Goal: Task Accomplishment & Management: Use online tool/utility

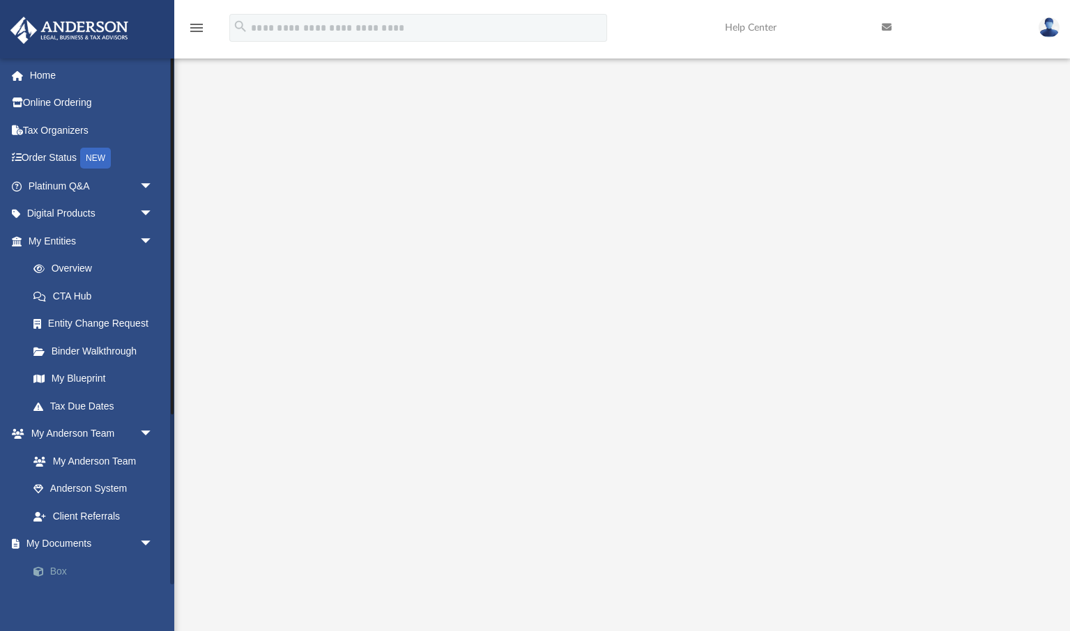
click at [61, 569] on link "Box" at bounding box center [97, 571] width 155 height 28
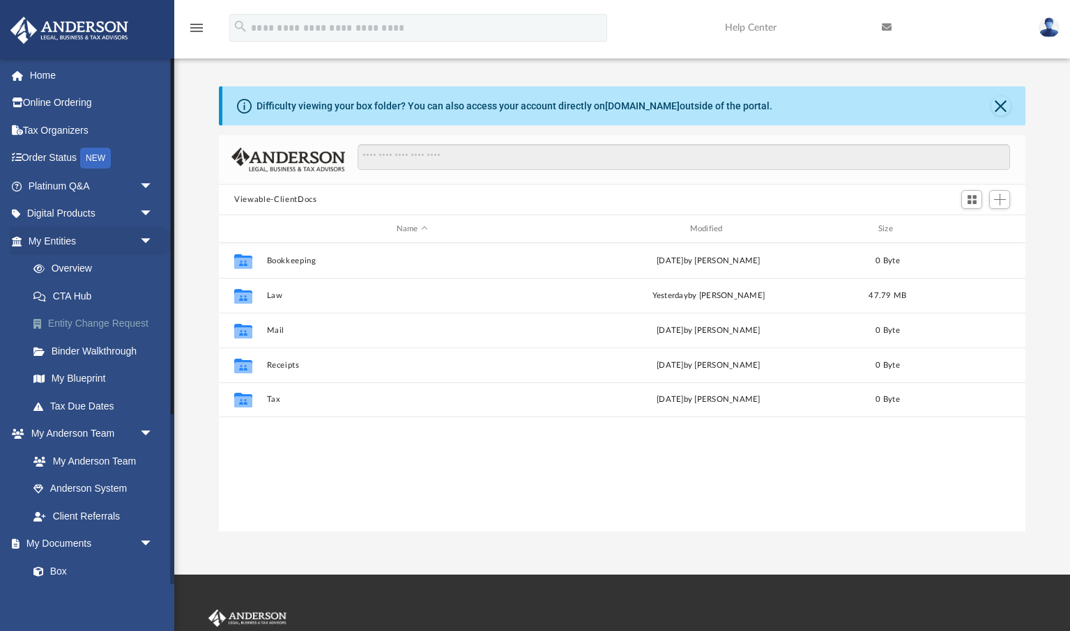
scroll to position [316, 805]
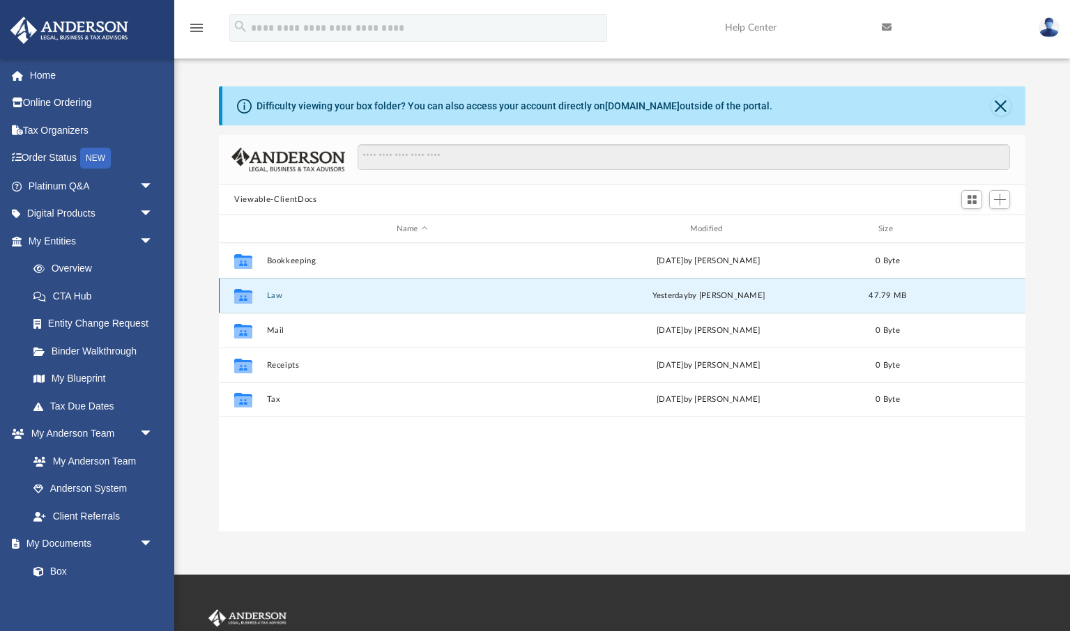
click at [281, 295] on button "Law" at bounding box center [412, 295] width 291 height 9
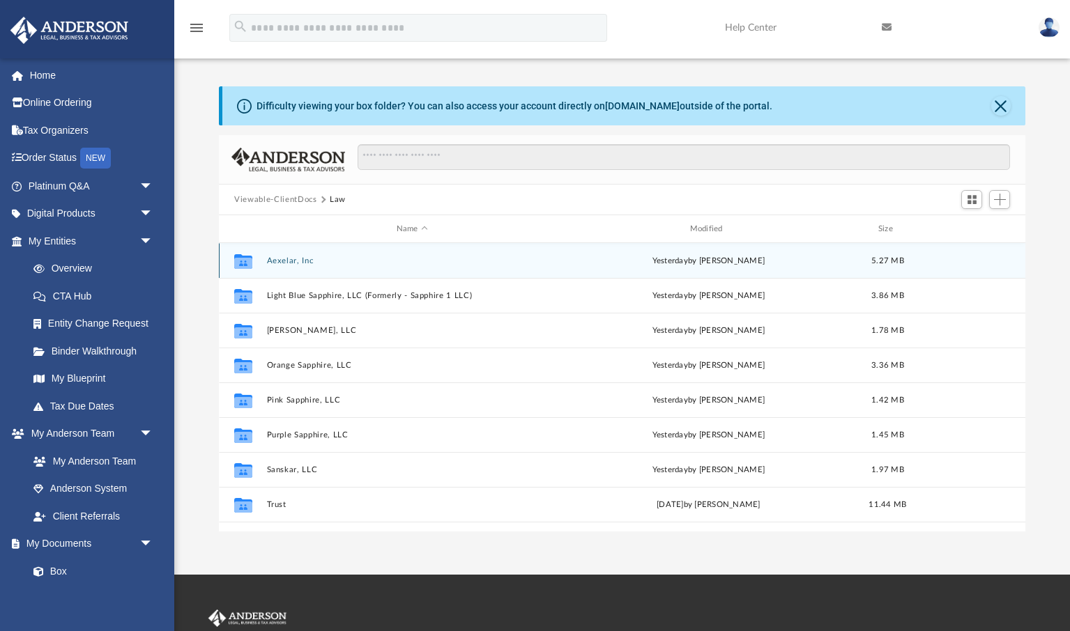
click at [293, 261] on button "Aexelar, Inc" at bounding box center [412, 260] width 291 height 9
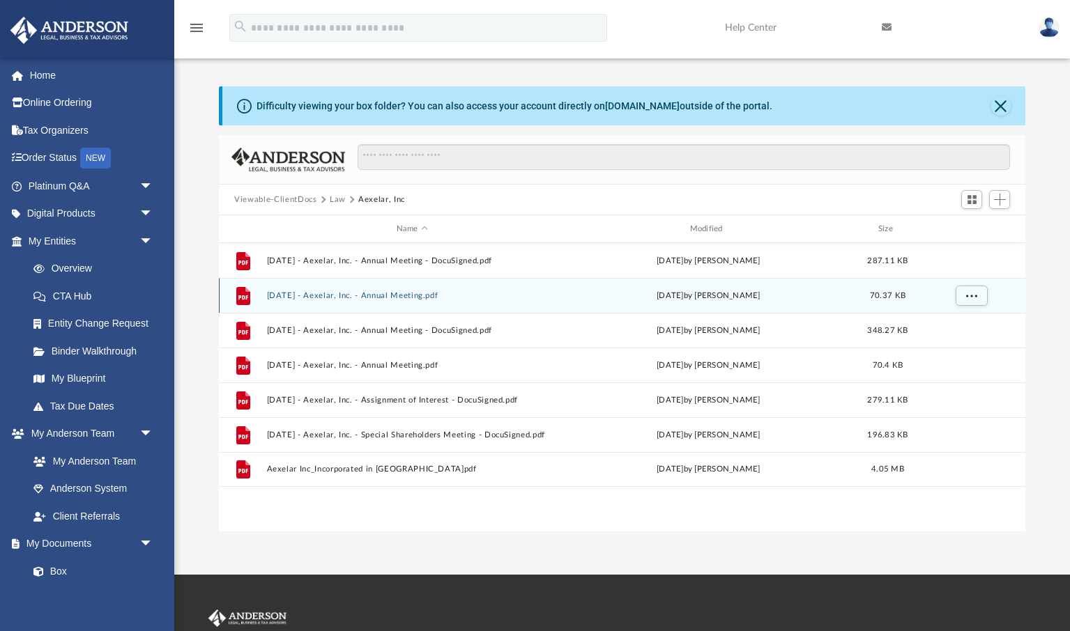
click at [411, 295] on button "[DATE] - Aexelar, Inc. - Annual Meeting.pdf" at bounding box center [412, 295] width 291 height 9
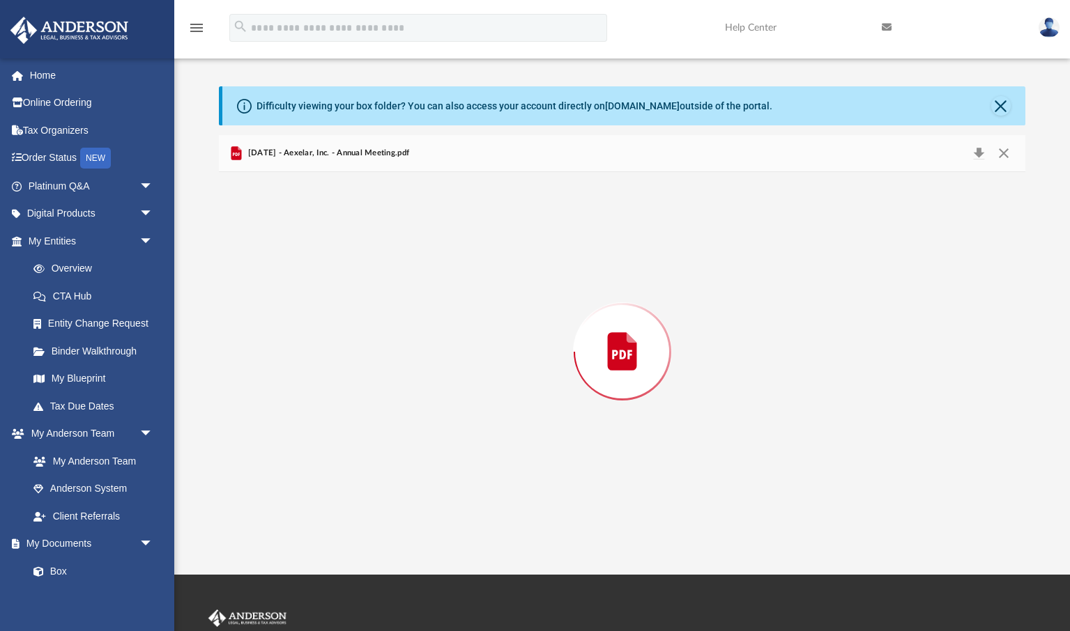
click at [411, 295] on div "Preview" at bounding box center [622, 352] width 806 height 360
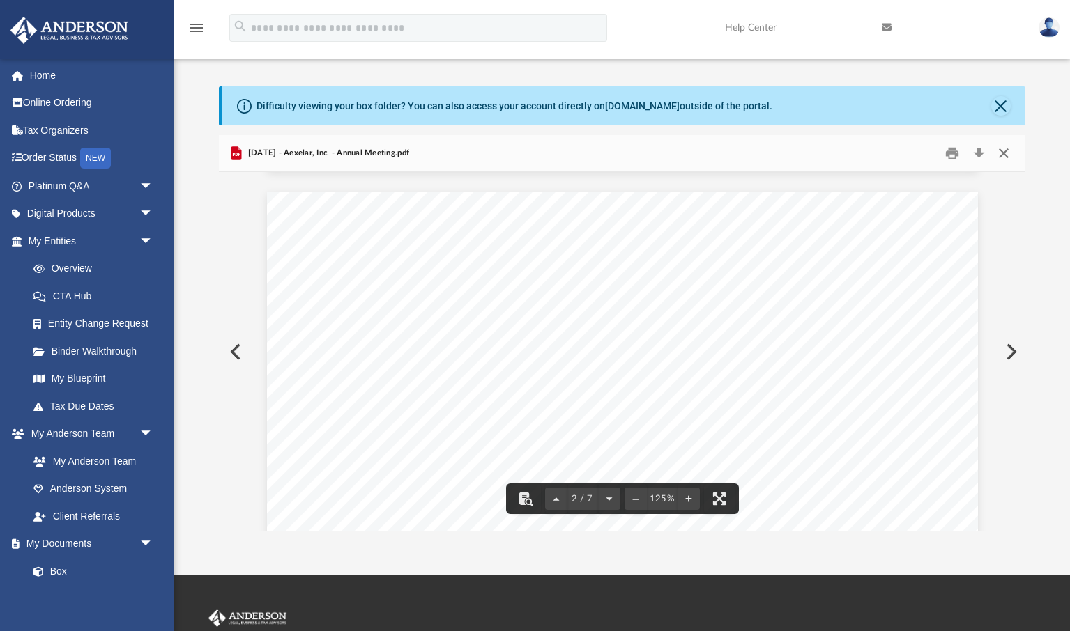
click at [1003, 153] on button "Close" at bounding box center [1002, 154] width 25 height 22
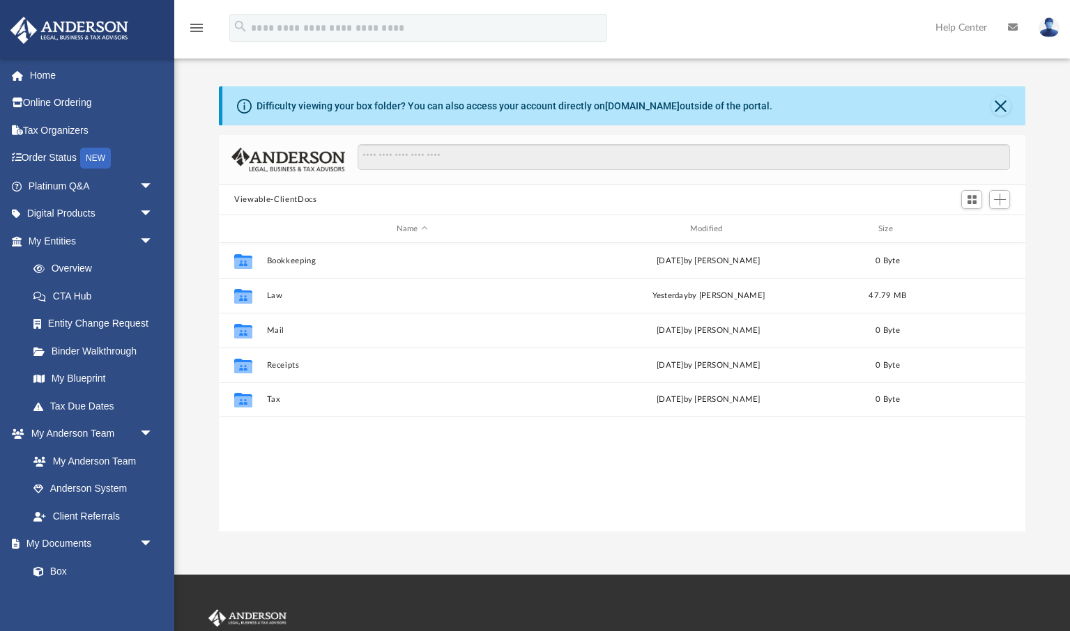
scroll to position [316, 805]
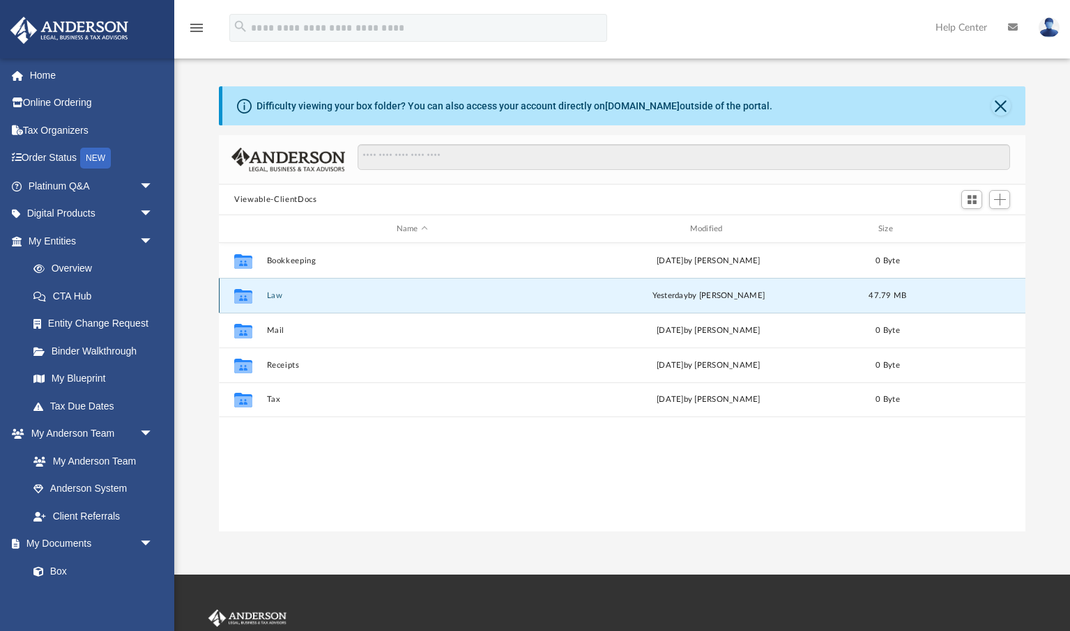
click at [277, 295] on button "Law" at bounding box center [412, 295] width 291 height 9
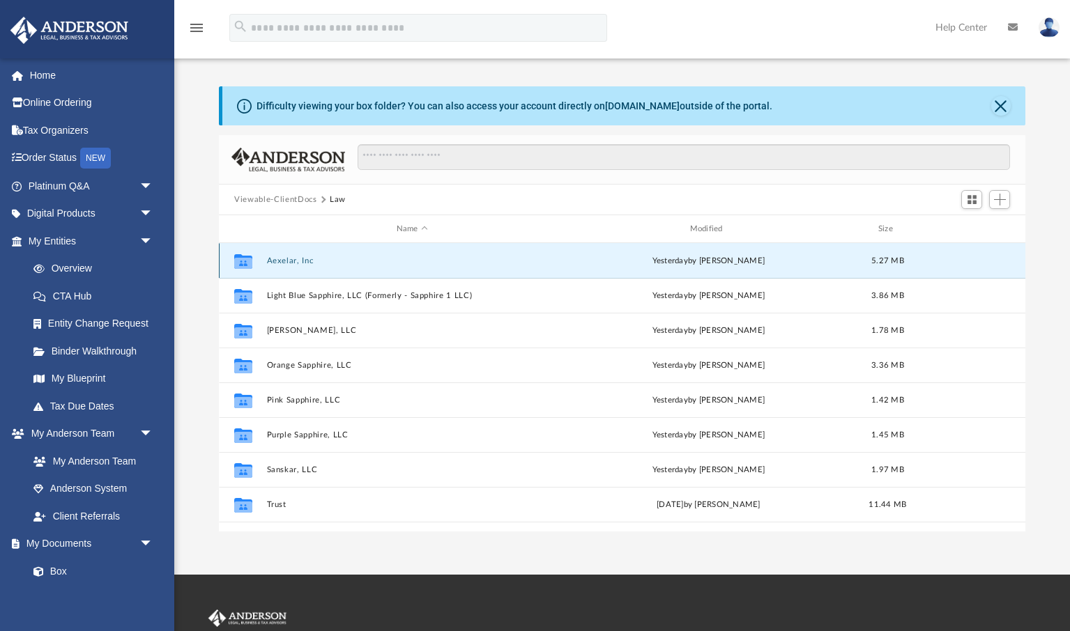
click at [294, 259] on button "Aexelar, Inc" at bounding box center [412, 260] width 291 height 9
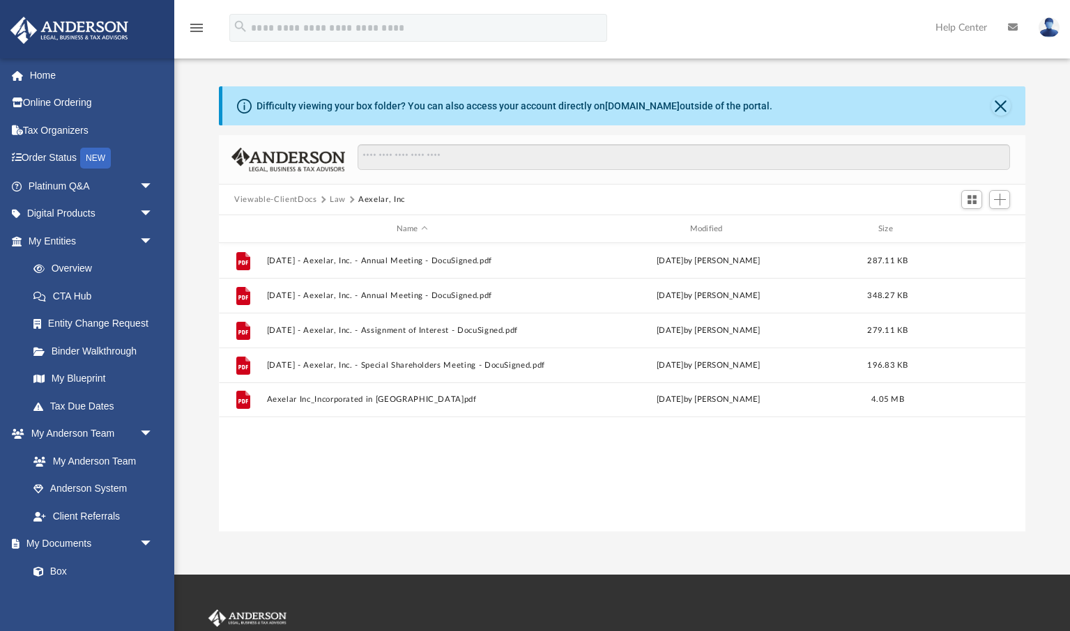
click at [337, 199] on button "Law" at bounding box center [338, 200] width 16 height 13
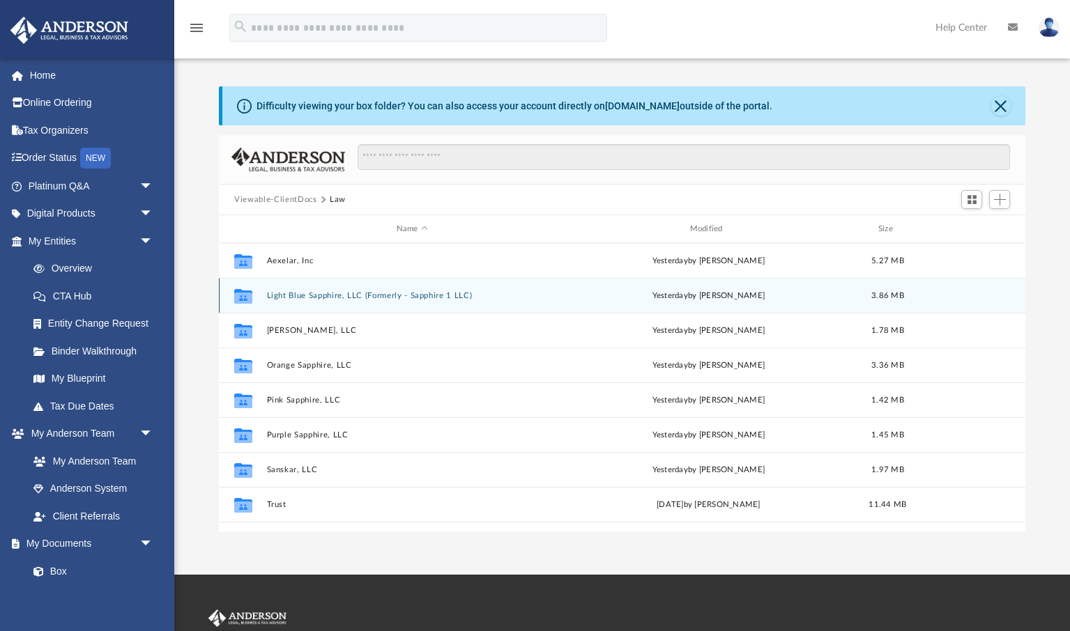
click at [309, 294] on button "Light Blue Sapphire, LLC (Formerly - Sapphire 1 LLC)" at bounding box center [412, 295] width 291 height 9
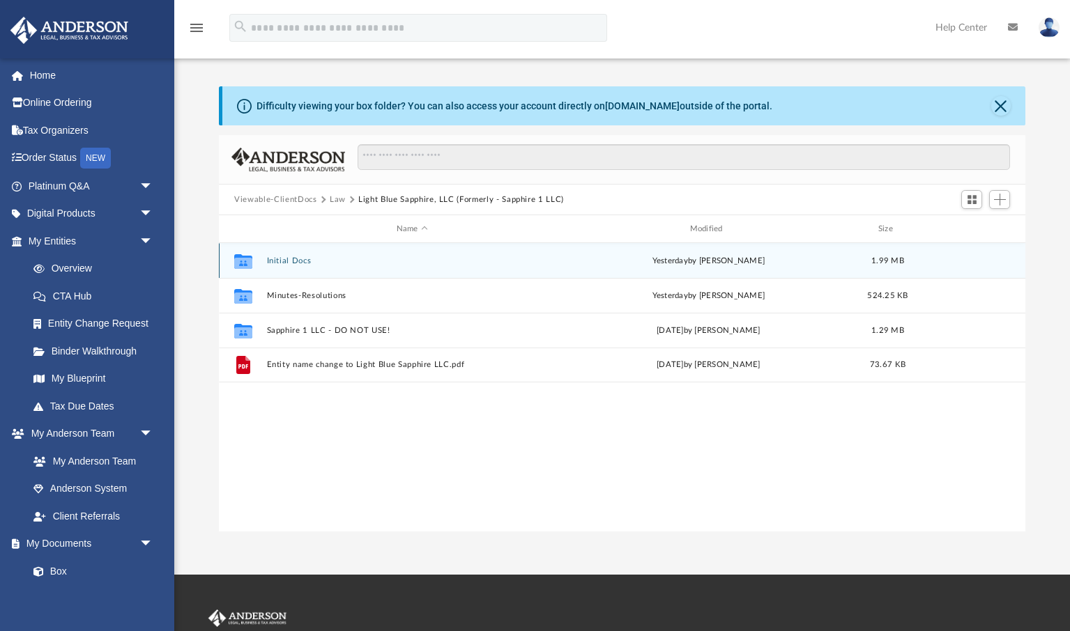
click at [285, 262] on button "Initial Docs" at bounding box center [412, 260] width 291 height 9
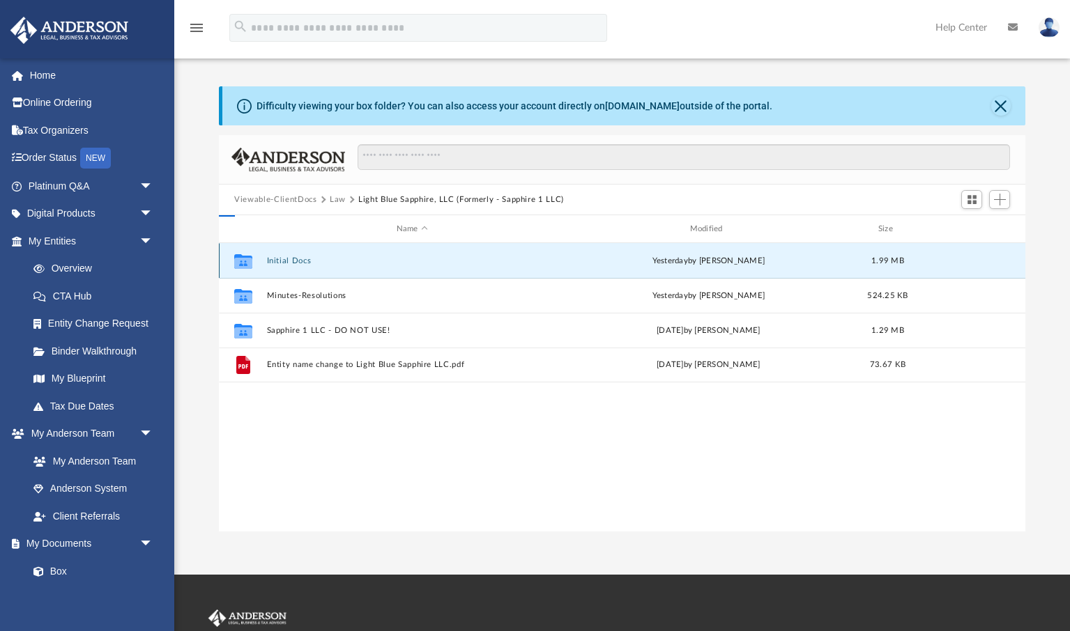
click at [285, 262] on button "Initial Docs" at bounding box center [412, 260] width 291 height 9
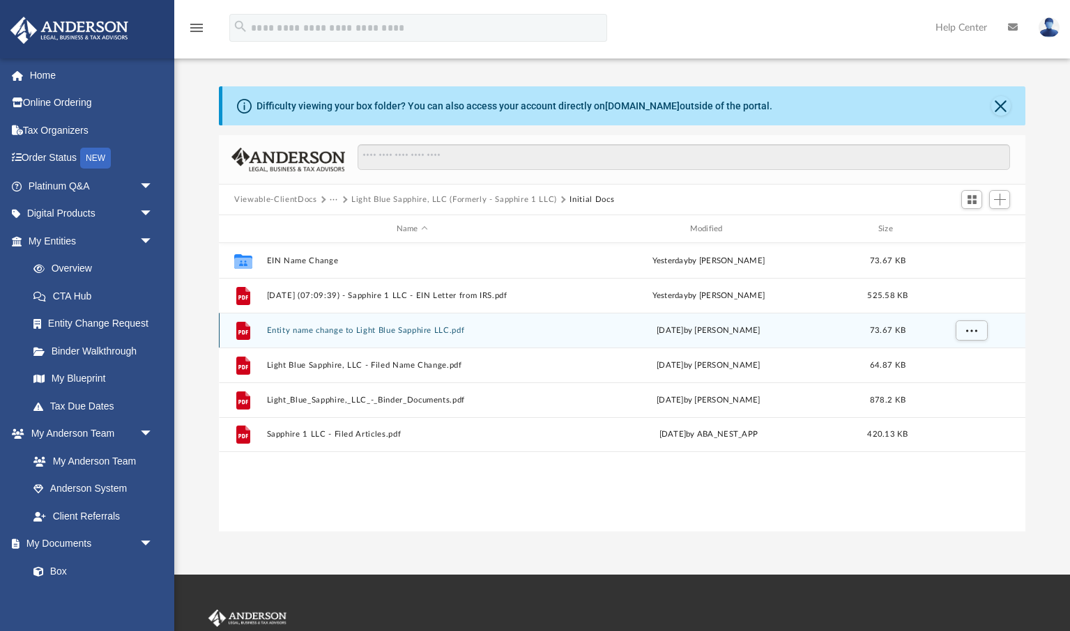
click at [411, 331] on button "Entity name change to Light Blue Sapphire LLC.pdf" at bounding box center [412, 330] width 291 height 9
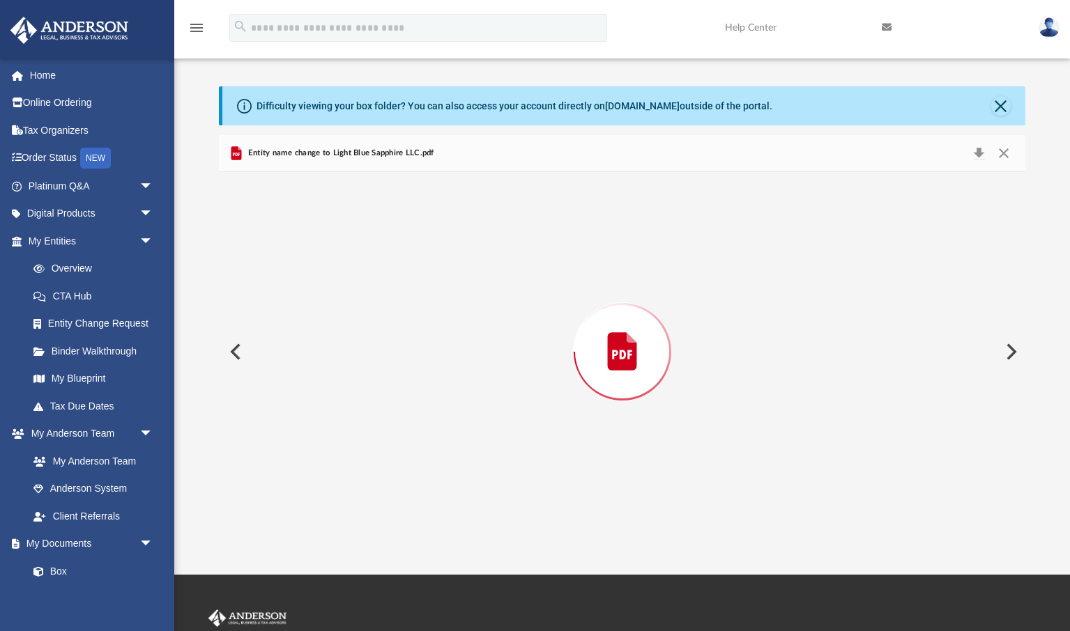
click at [411, 330] on div "Preview" at bounding box center [622, 352] width 806 height 360
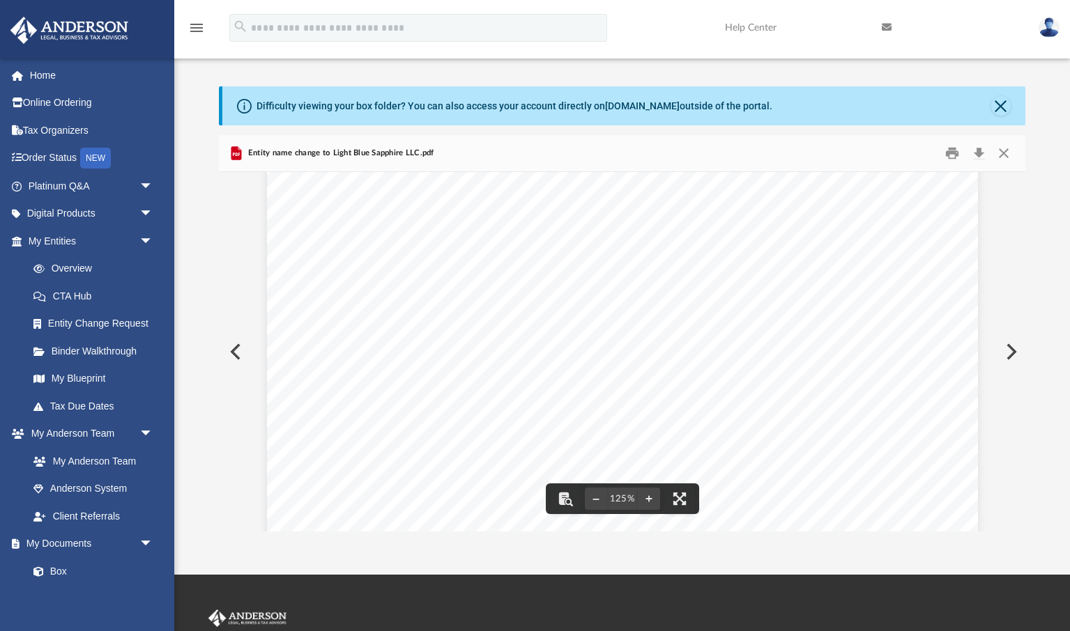
scroll to position [0, 0]
click at [1001, 107] on button "Close" at bounding box center [1001, 106] width 20 height 20
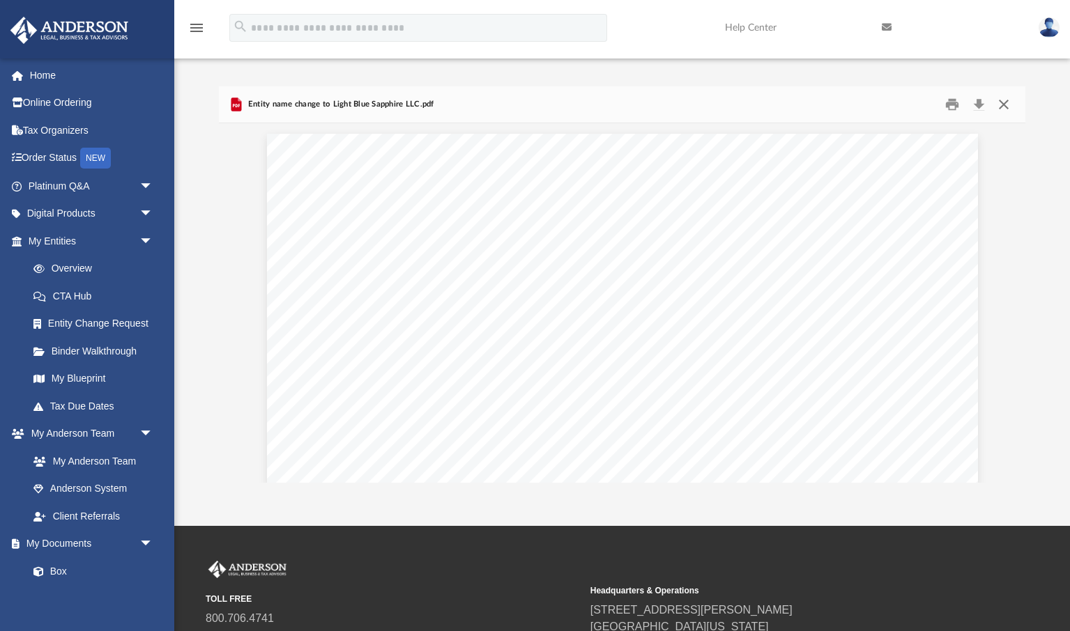
click at [1003, 105] on button "Close" at bounding box center [1002, 105] width 25 height 22
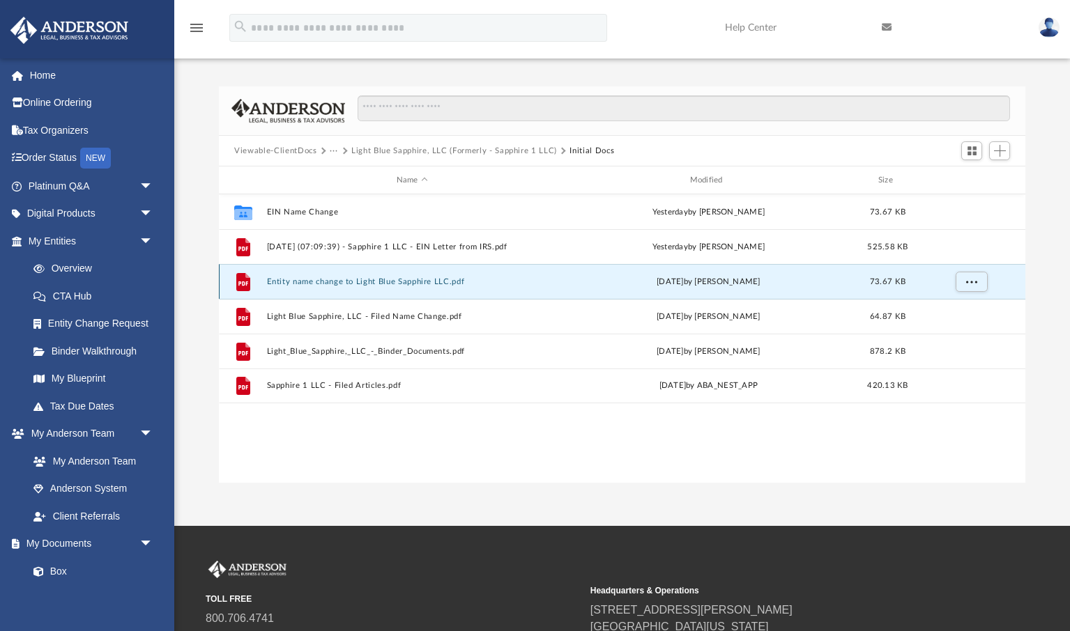
click at [322, 282] on button "Entity name change to Light Blue Sapphire LLC.pdf" at bounding box center [412, 281] width 291 height 9
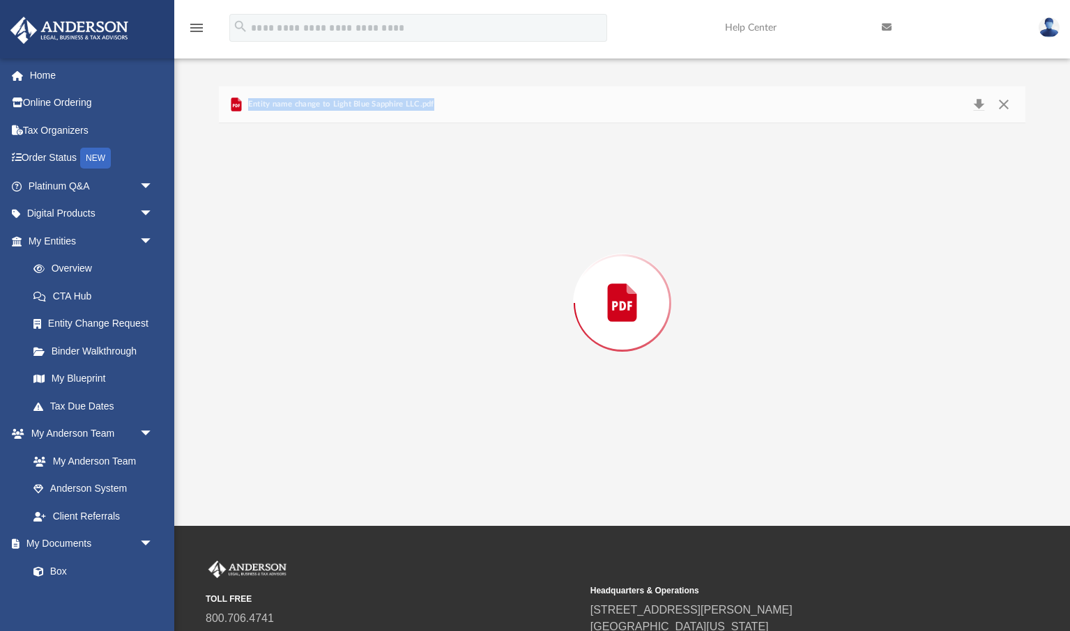
click at [322, 282] on div "Preview" at bounding box center [622, 303] width 806 height 360
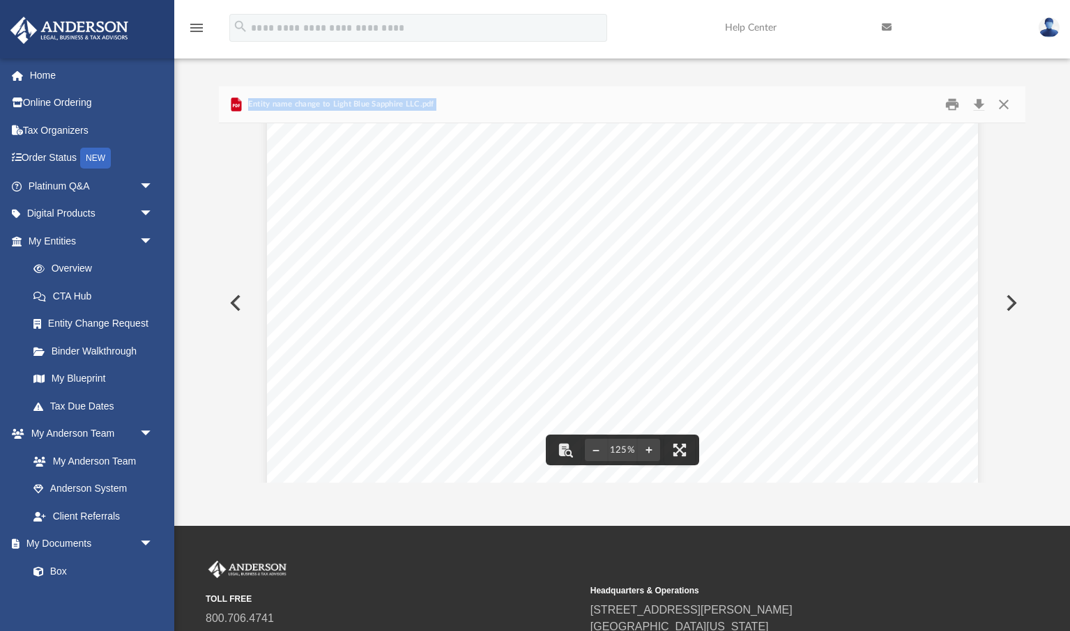
scroll to position [29, 0]
click at [1003, 109] on button "Close" at bounding box center [1002, 105] width 25 height 22
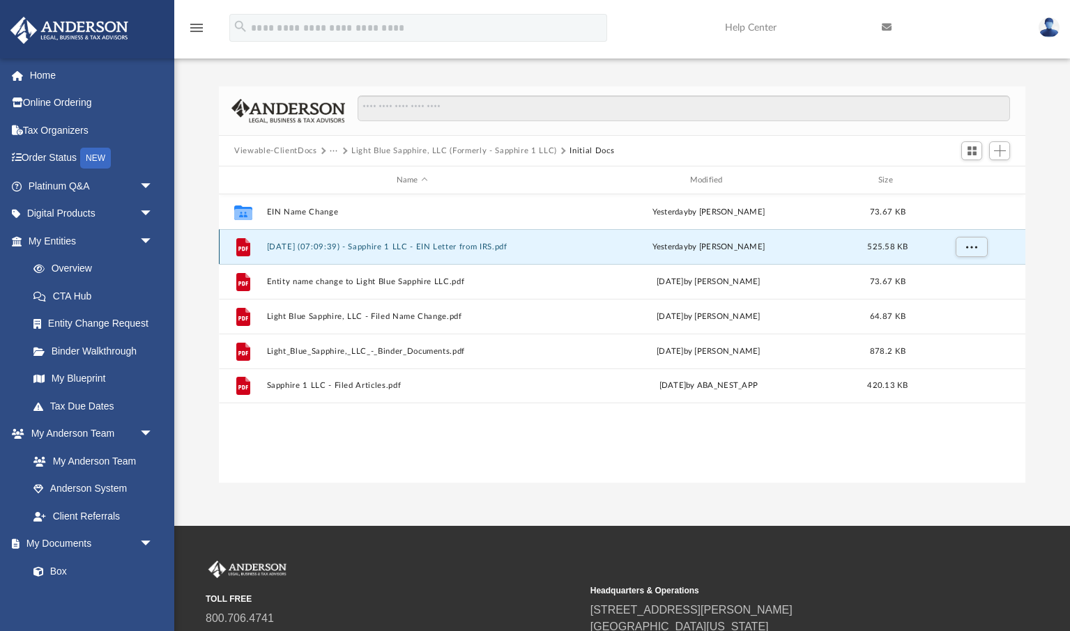
click at [391, 249] on button "2025.03.18 (07:09:39) - Sapphire 1 LLC - EIN Letter from IRS.pdf" at bounding box center [412, 246] width 291 height 9
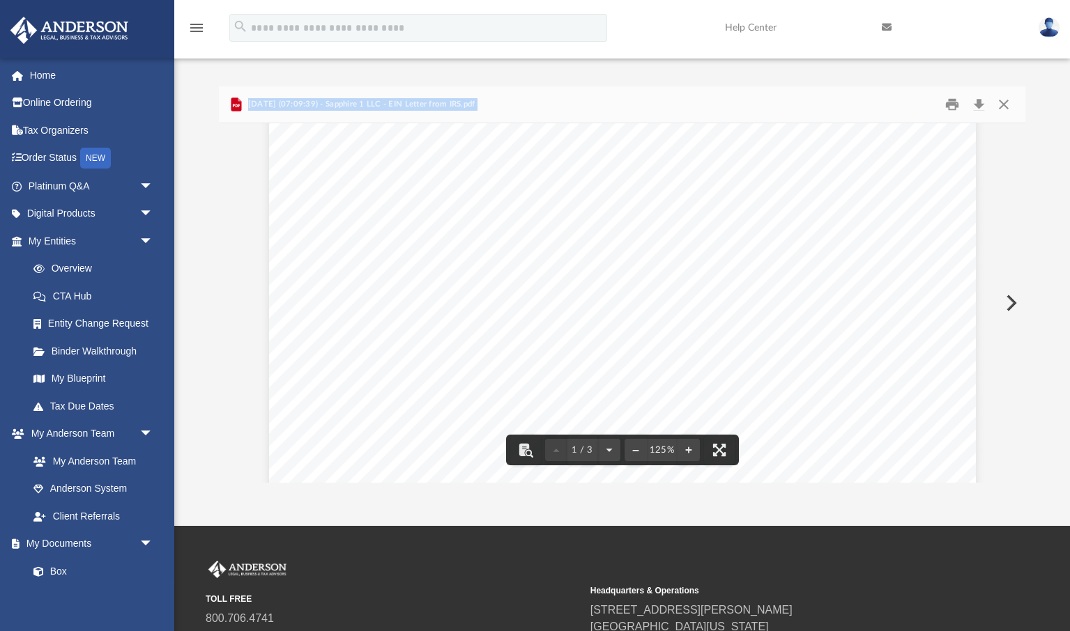
scroll to position [88, 0]
click at [1002, 106] on button "Close" at bounding box center [1002, 105] width 25 height 22
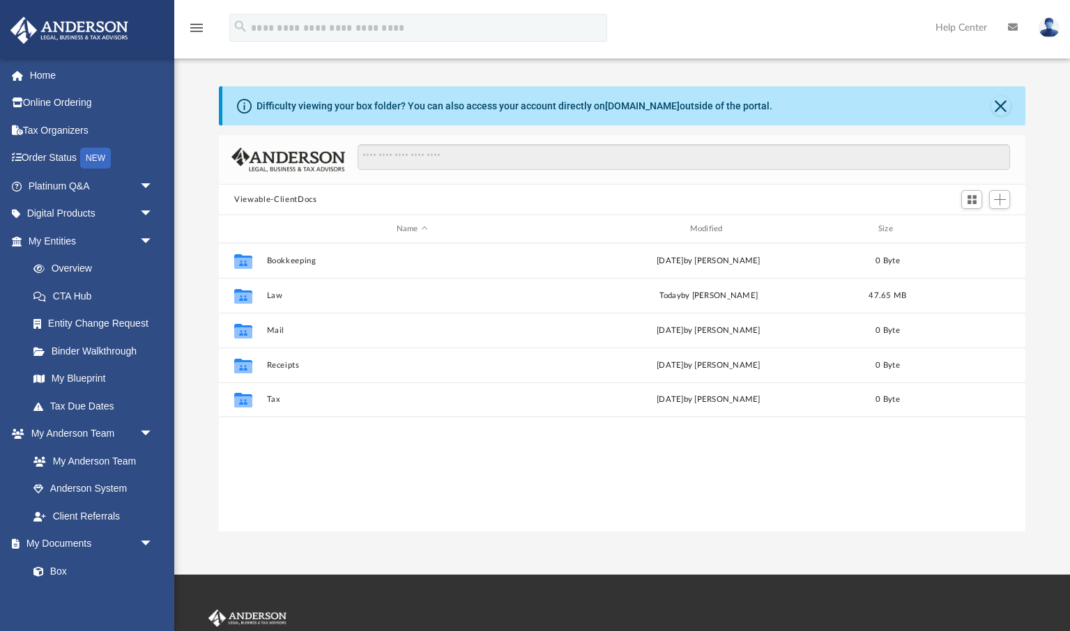
scroll to position [316, 805]
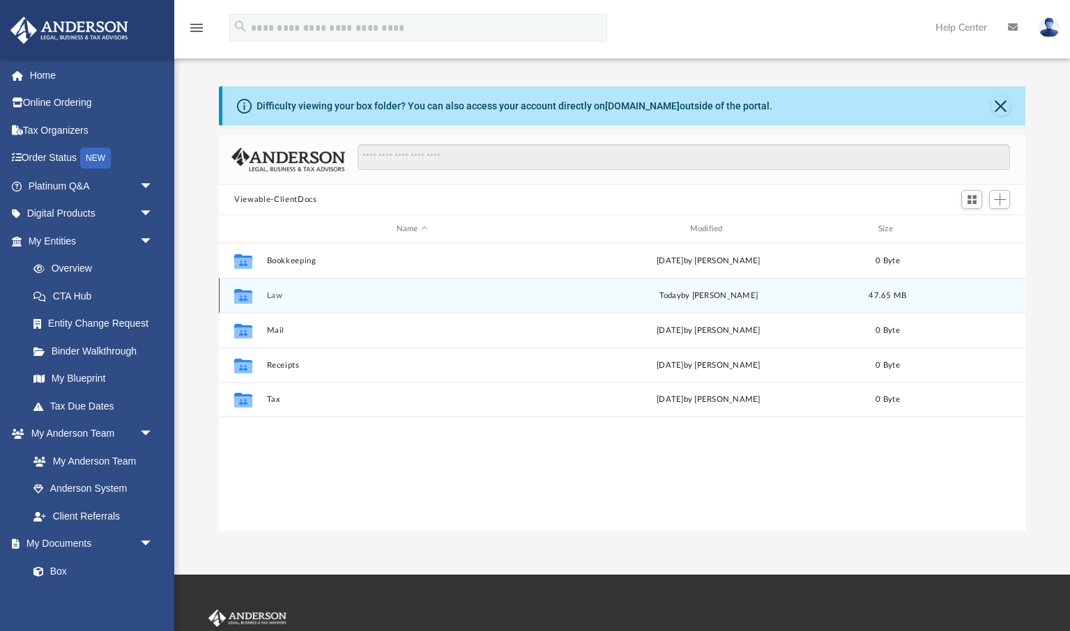
click at [272, 295] on button "Law" at bounding box center [412, 295] width 291 height 9
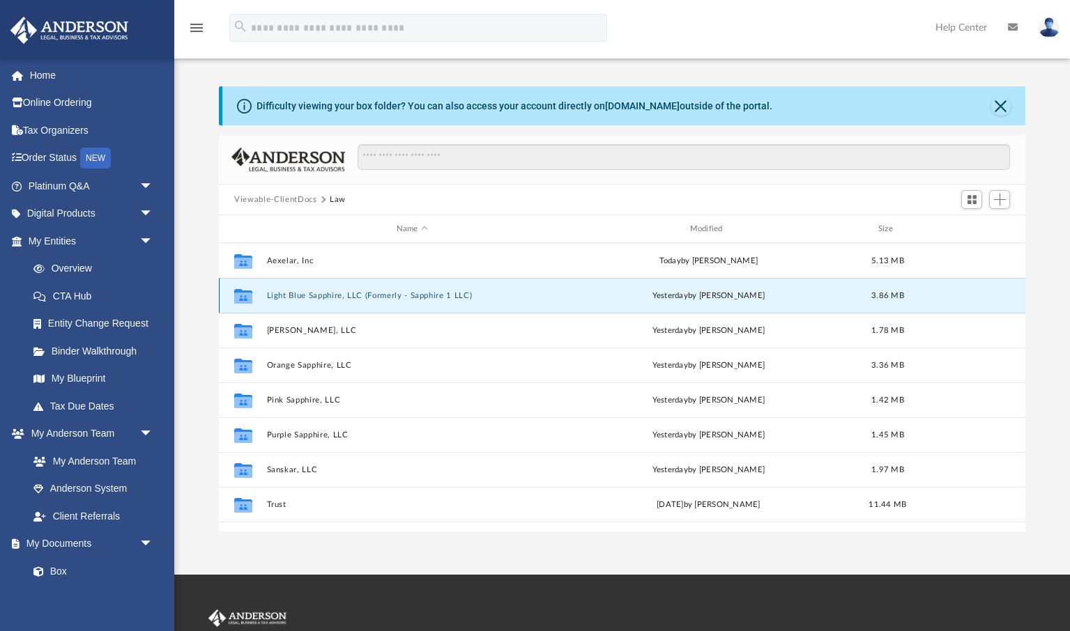
click at [324, 295] on button "Light Blue Sapphire, LLC (Formerly - Sapphire 1 LLC)" at bounding box center [412, 295] width 291 height 9
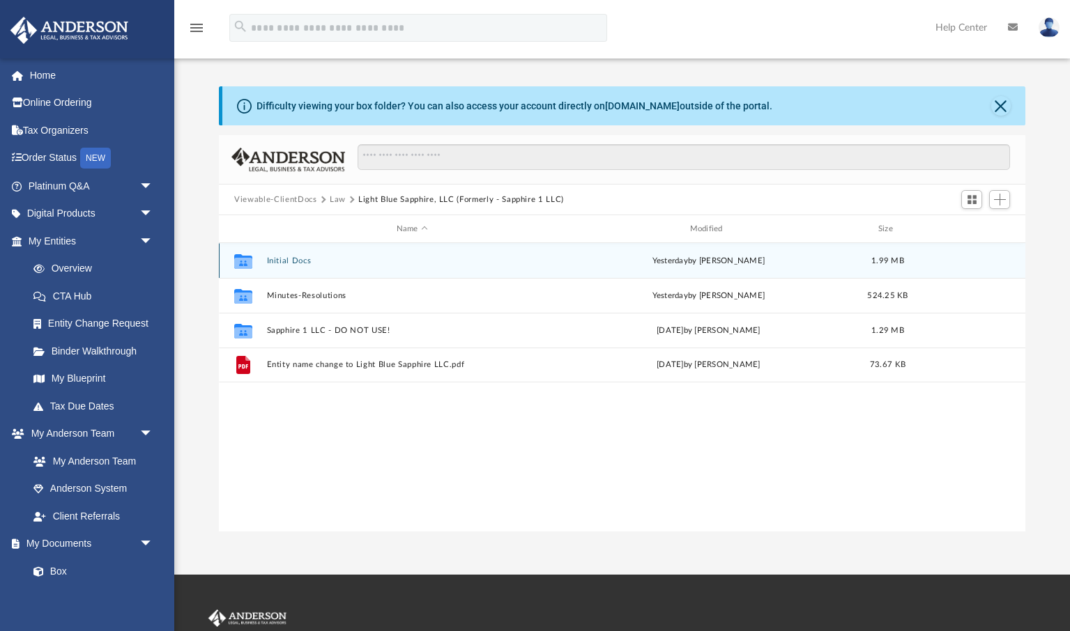
click at [305, 259] on button "Initial Docs" at bounding box center [412, 260] width 291 height 9
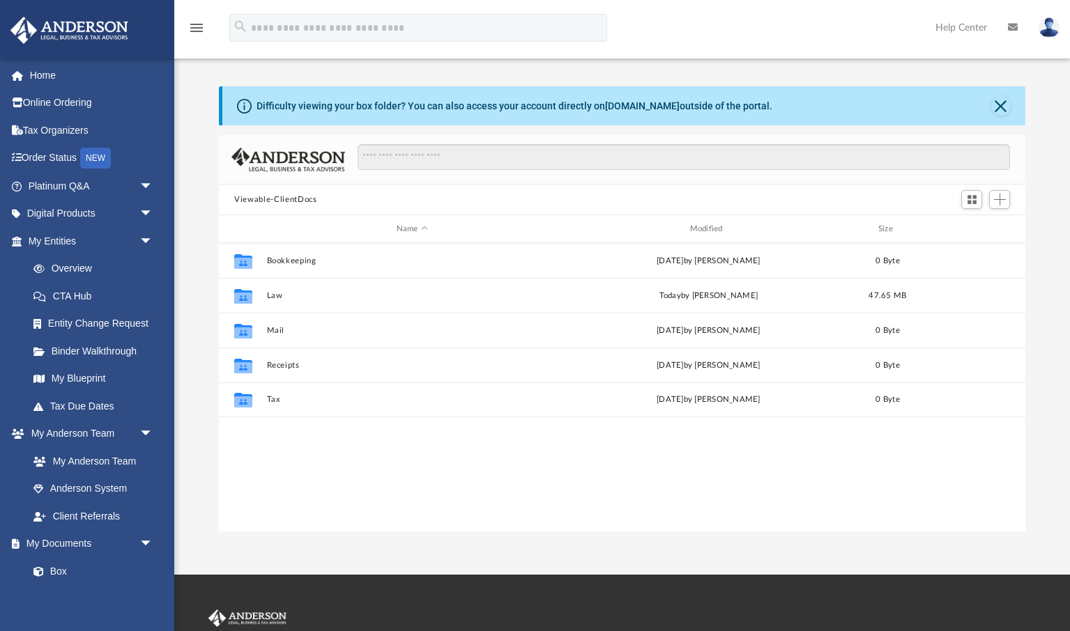
scroll to position [316, 805]
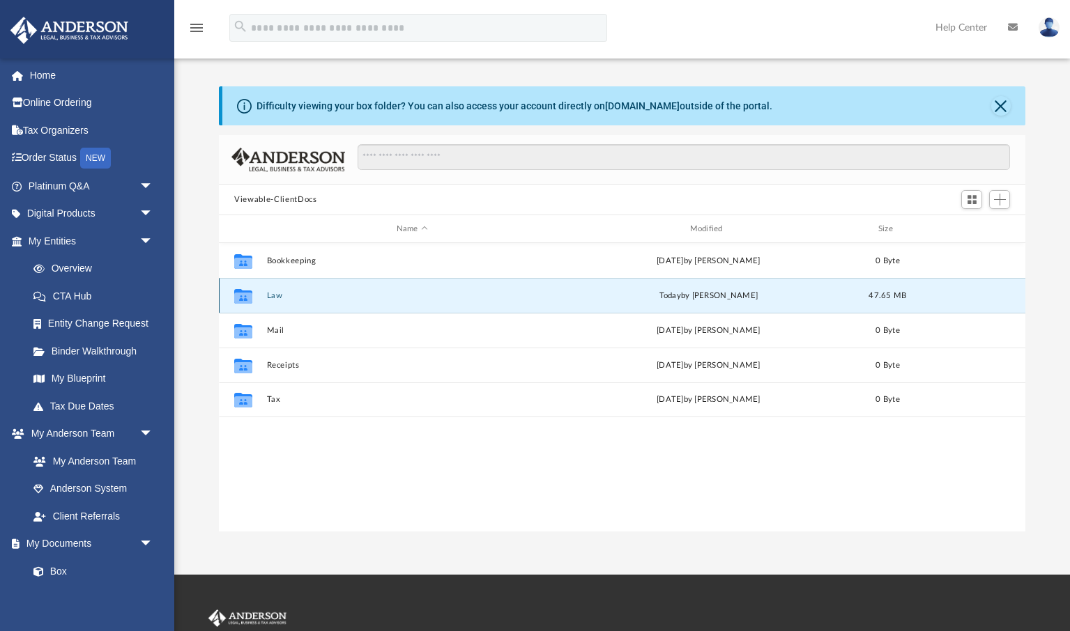
click at [275, 295] on button "Law" at bounding box center [412, 295] width 291 height 9
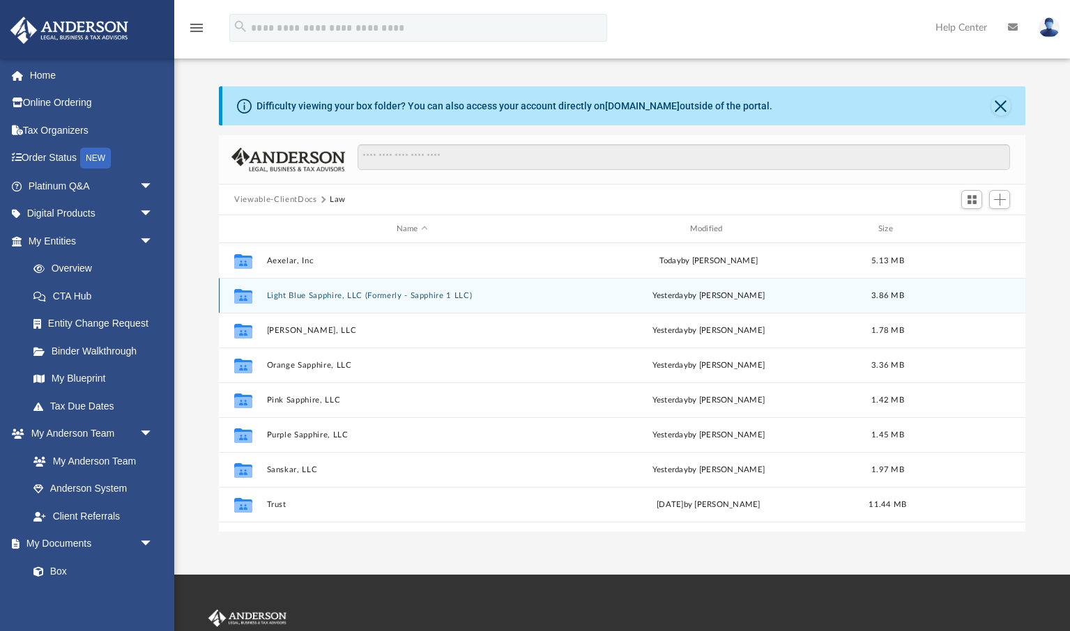
click at [309, 296] on button "Light Blue Sapphire, LLC (Formerly - Sapphire 1 LLC)" at bounding box center [412, 295] width 291 height 9
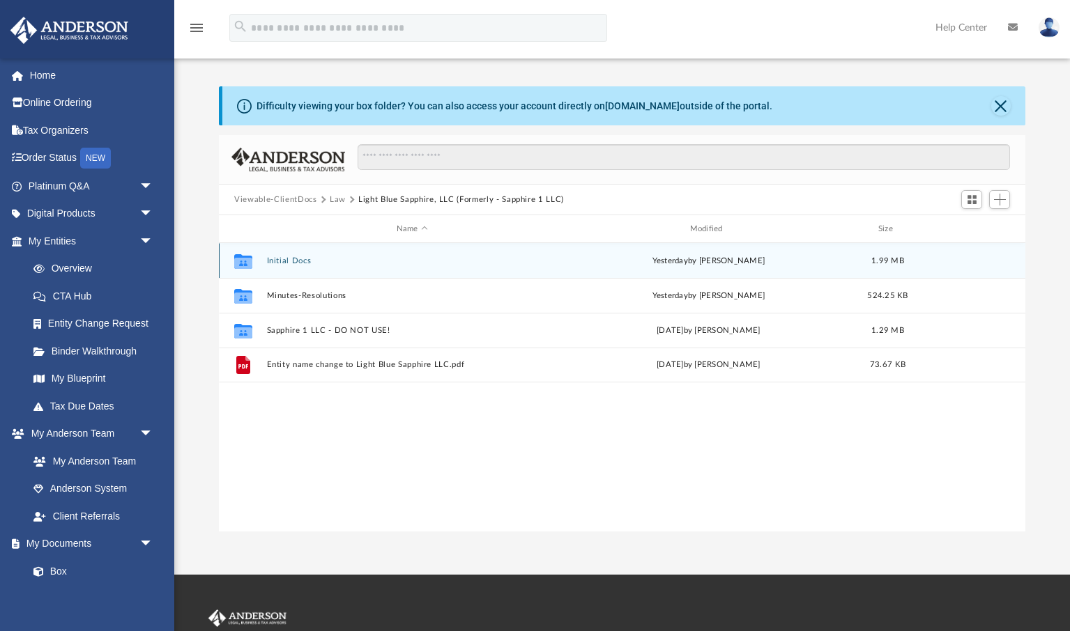
click at [280, 261] on button "Initial Docs" at bounding box center [412, 260] width 291 height 9
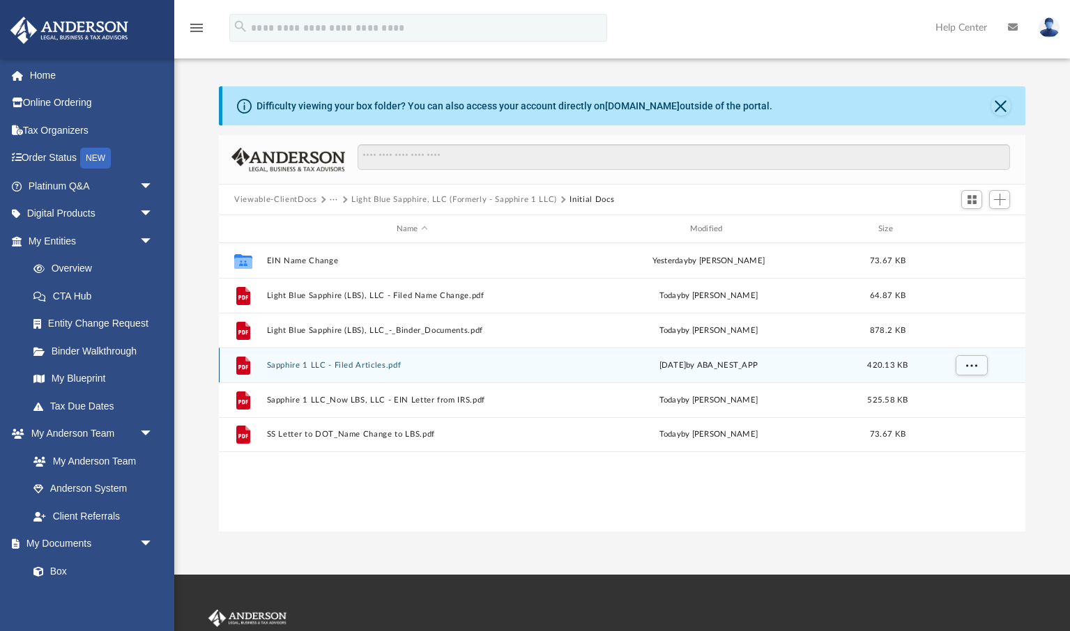
click at [321, 366] on button "Sapphire 1 LLC - Filed Articles.pdf" at bounding box center [412, 365] width 291 height 9
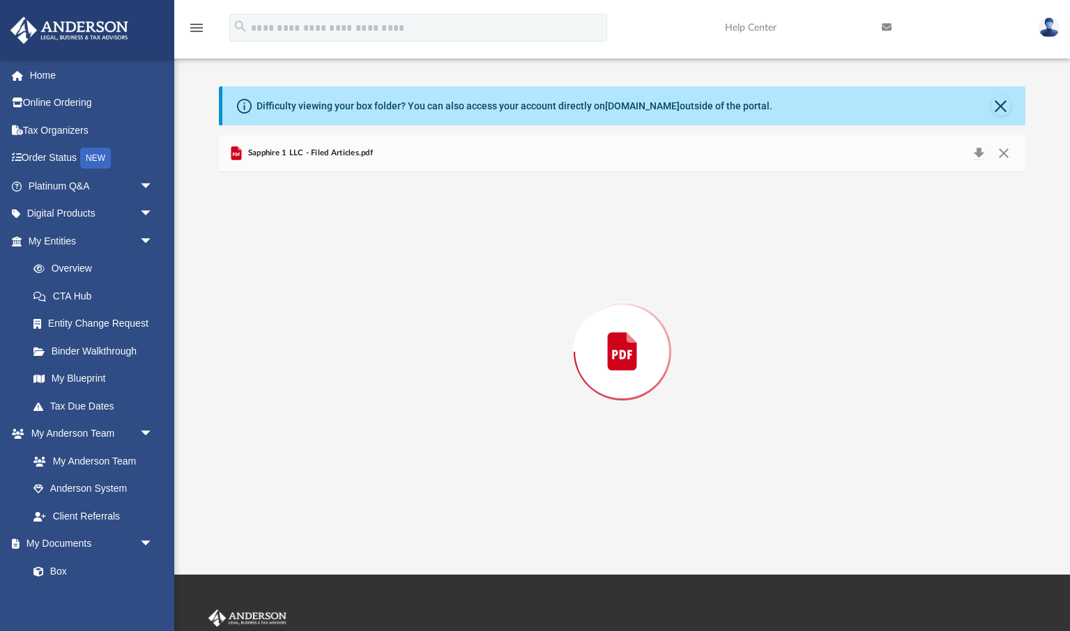
click at [321, 366] on div "Preview" at bounding box center [622, 352] width 806 height 360
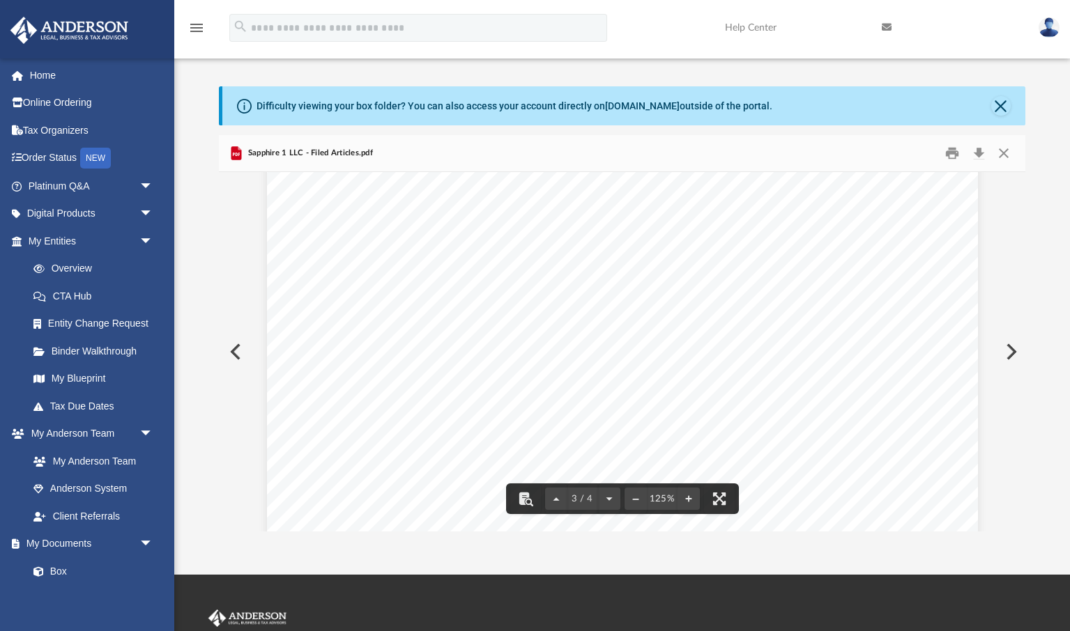
scroll to position [2129, 0]
click at [1007, 154] on button "Close" at bounding box center [1002, 154] width 25 height 22
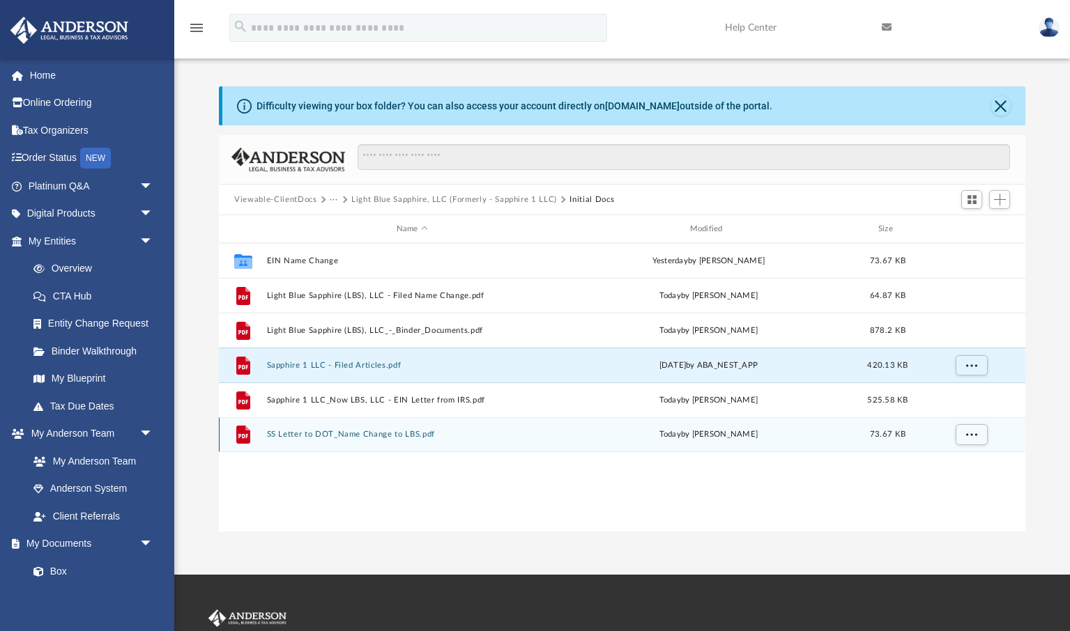
click at [346, 435] on button "SS Letter to DOT_Name Change to LBS.pdf" at bounding box center [412, 434] width 291 height 9
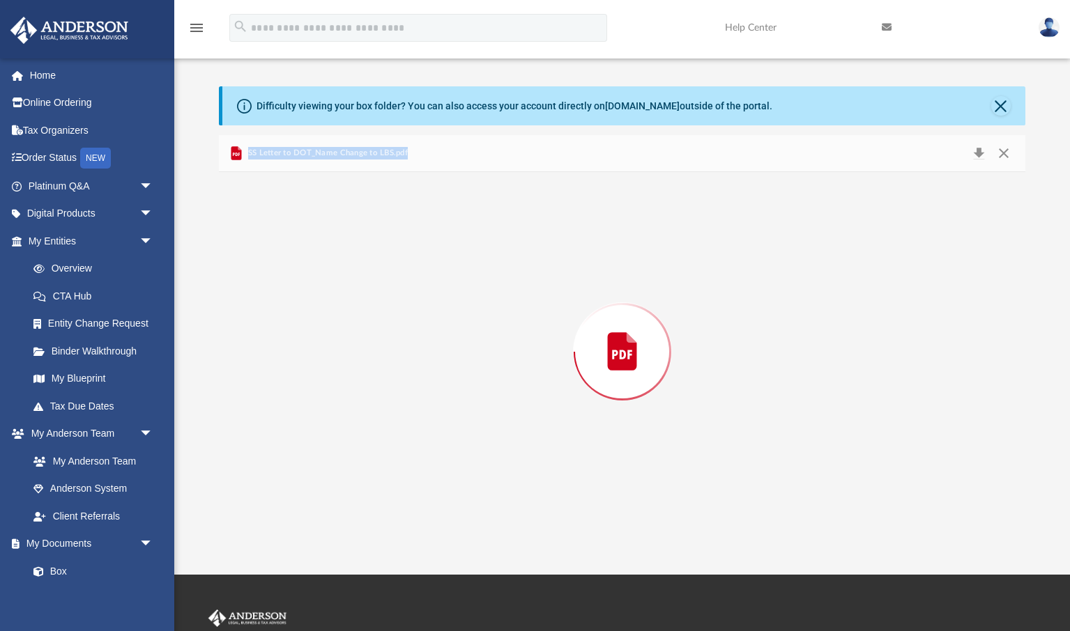
click at [346, 435] on div "Preview" at bounding box center [622, 352] width 806 height 360
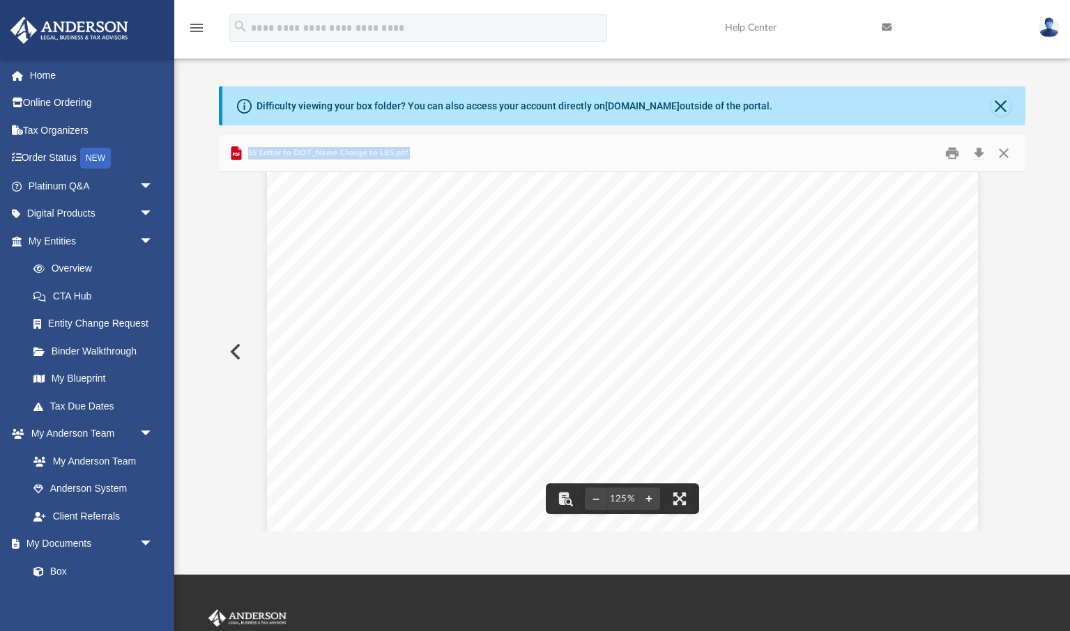
scroll to position [0, 0]
click at [1004, 153] on button "Close" at bounding box center [1002, 154] width 25 height 22
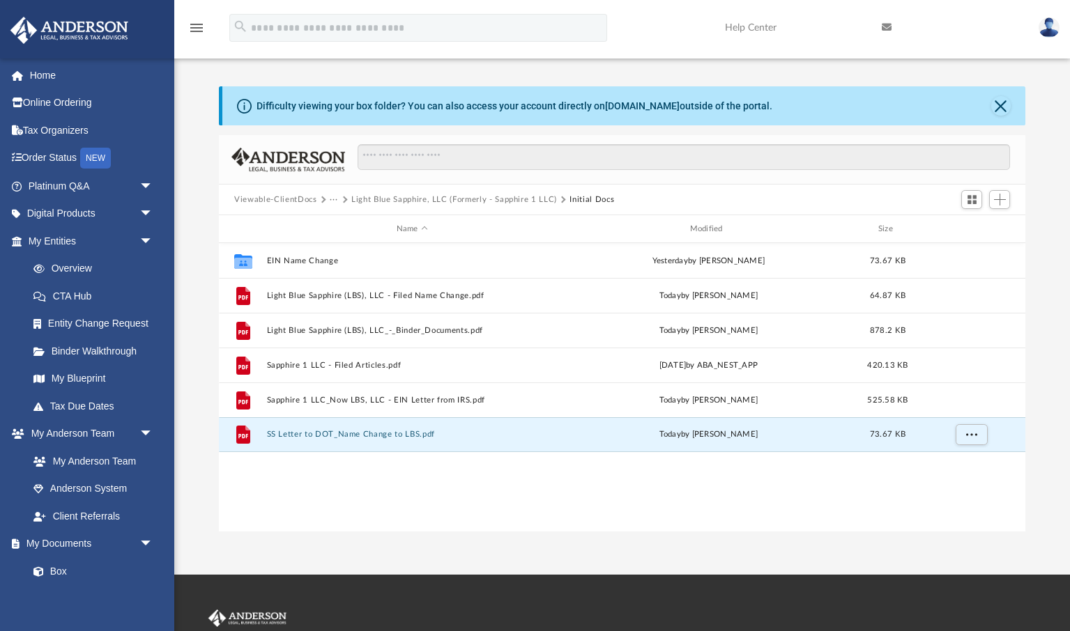
click at [334, 201] on button "···" at bounding box center [334, 200] width 9 height 13
click at [344, 224] on li "Law" at bounding box center [345, 224] width 16 height 15
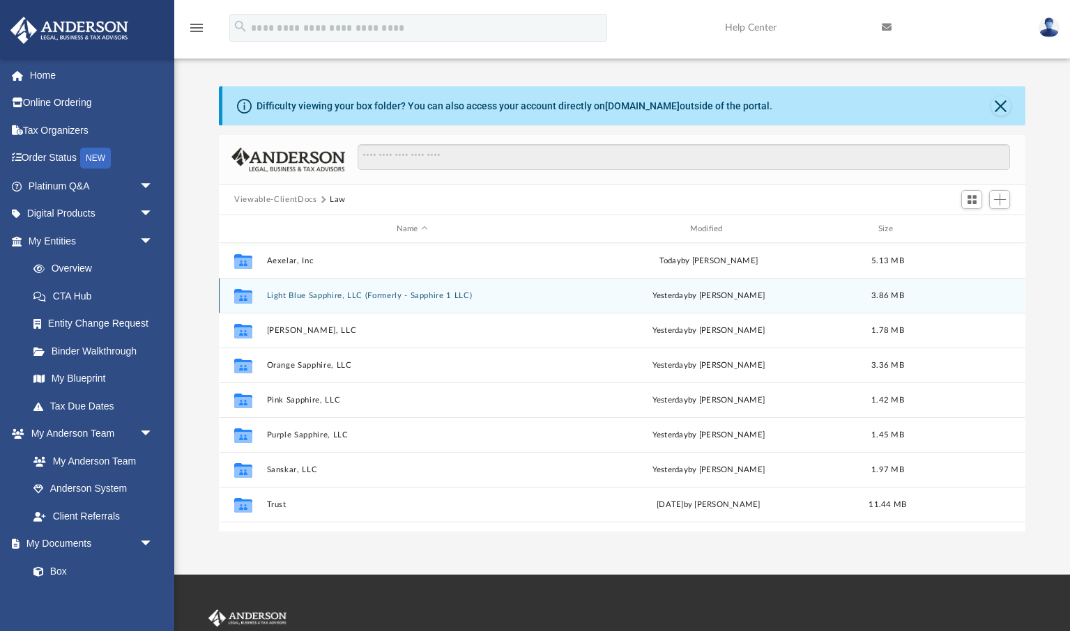
click at [315, 295] on button "Light Blue Sapphire, LLC (Formerly - Sapphire 1 LLC)" at bounding box center [412, 295] width 291 height 9
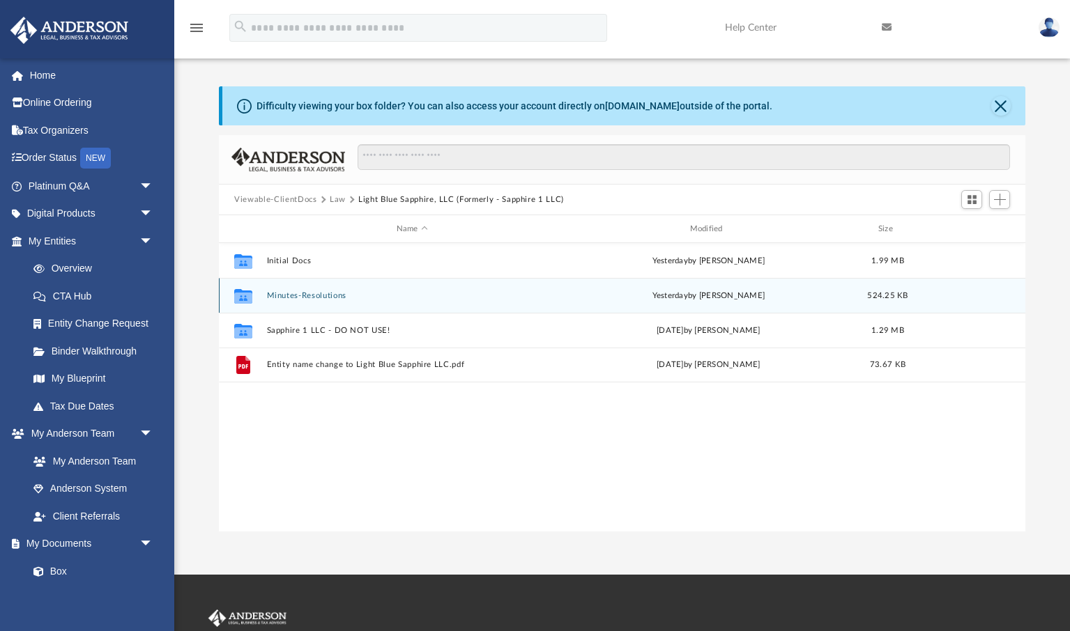
click at [325, 295] on button "Minutes-Resolutions" at bounding box center [412, 295] width 291 height 9
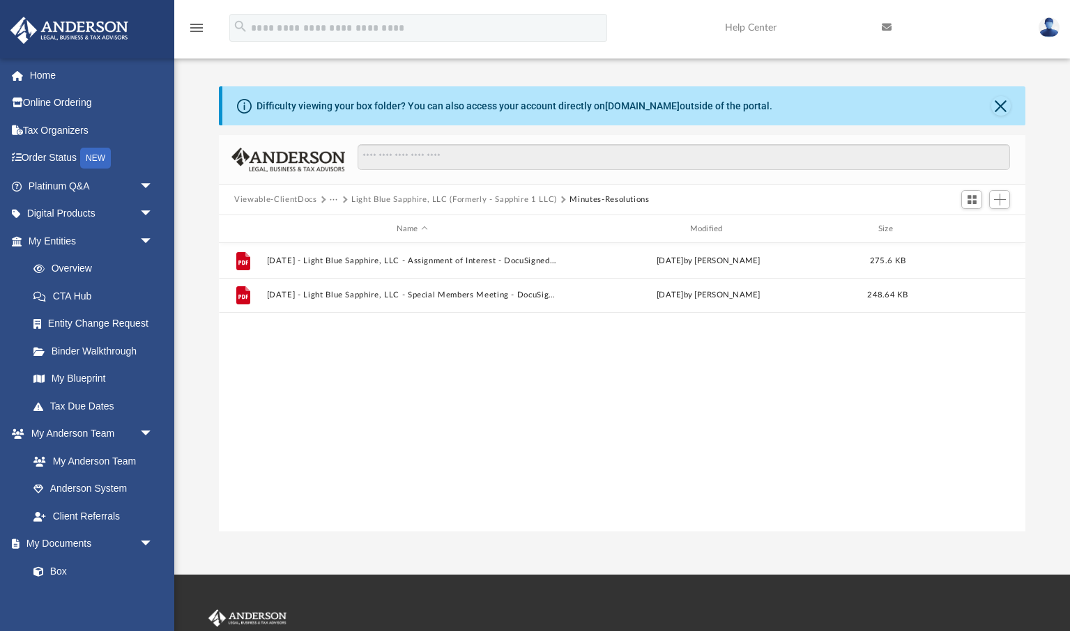
click at [332, 198] on button "···" at bounding box center [334, 200] width 9 height 13
click at [343, 224] on li "Law" at bounding box center [345, 224] width 16 height 15
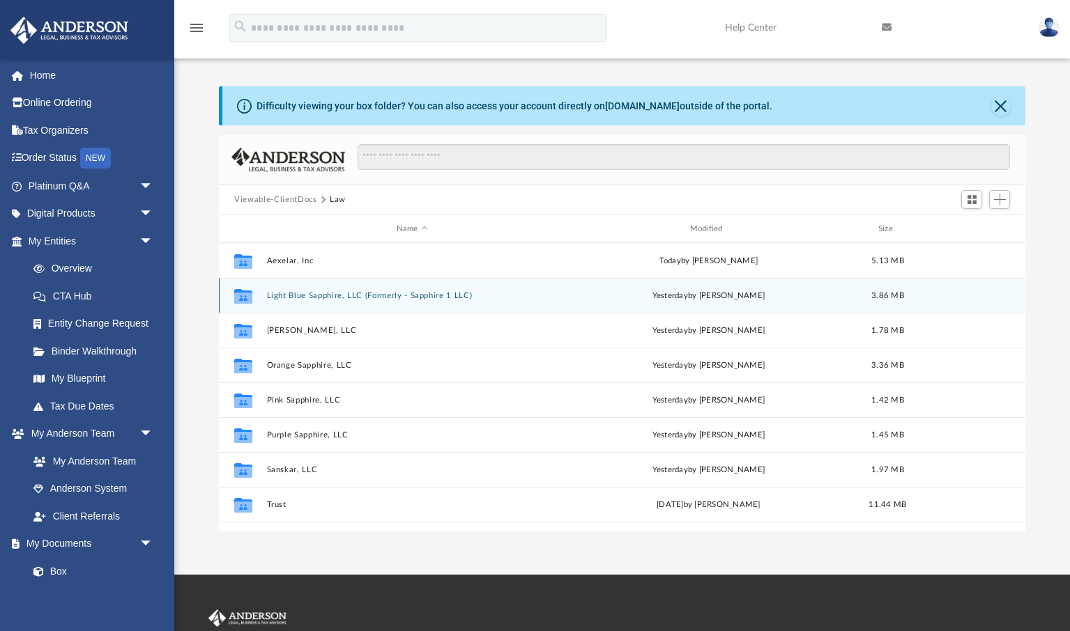
click at [304, 295] on button "Light Blue Sapphire, LLC (Formerly - Sapphire 1 LLC)" at bounding box center [412, 295] width 291 height 9
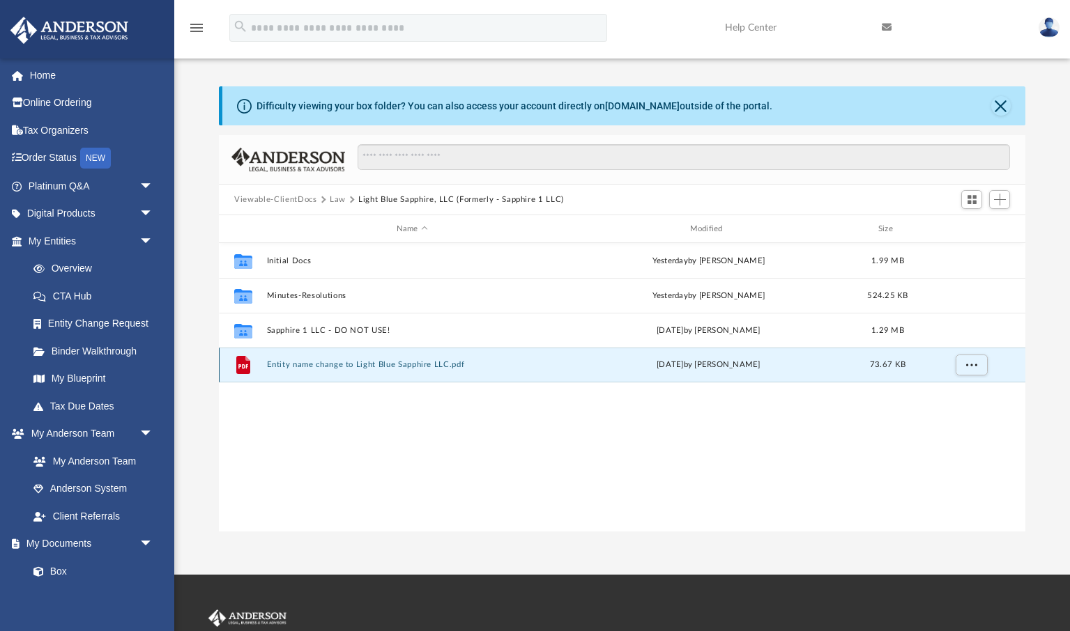
click at [351, 365] on button "Entity name change to Light Blue Sapphire LLC.pdf" at bounding box center [412, 364] width 291 height 9
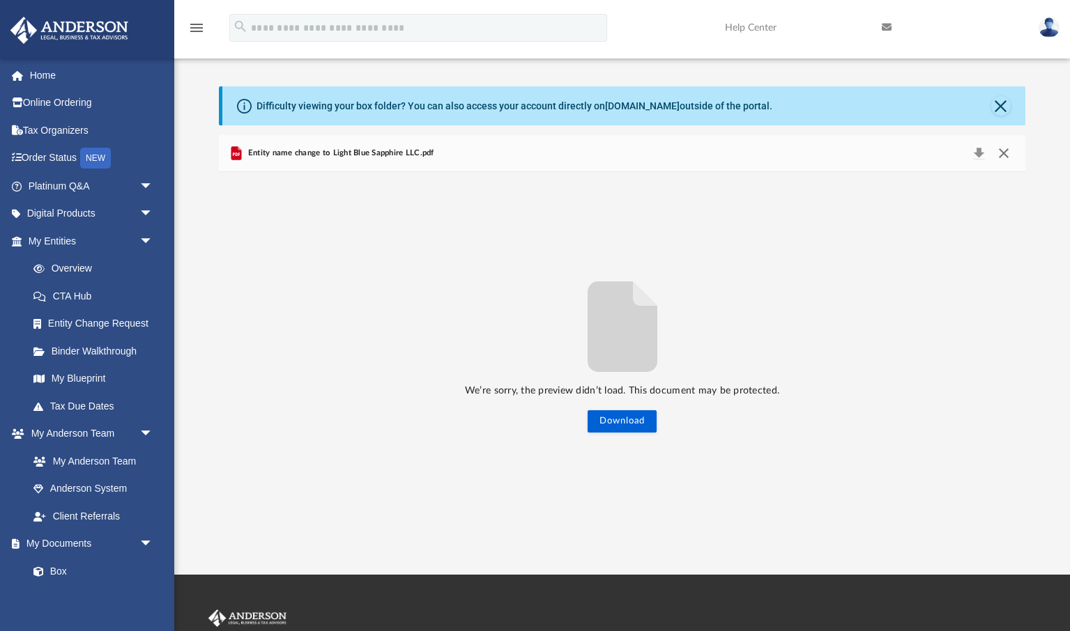
click at [1004, 155] on button "Close" at bounding box center [1002, 154] width 25 height 20
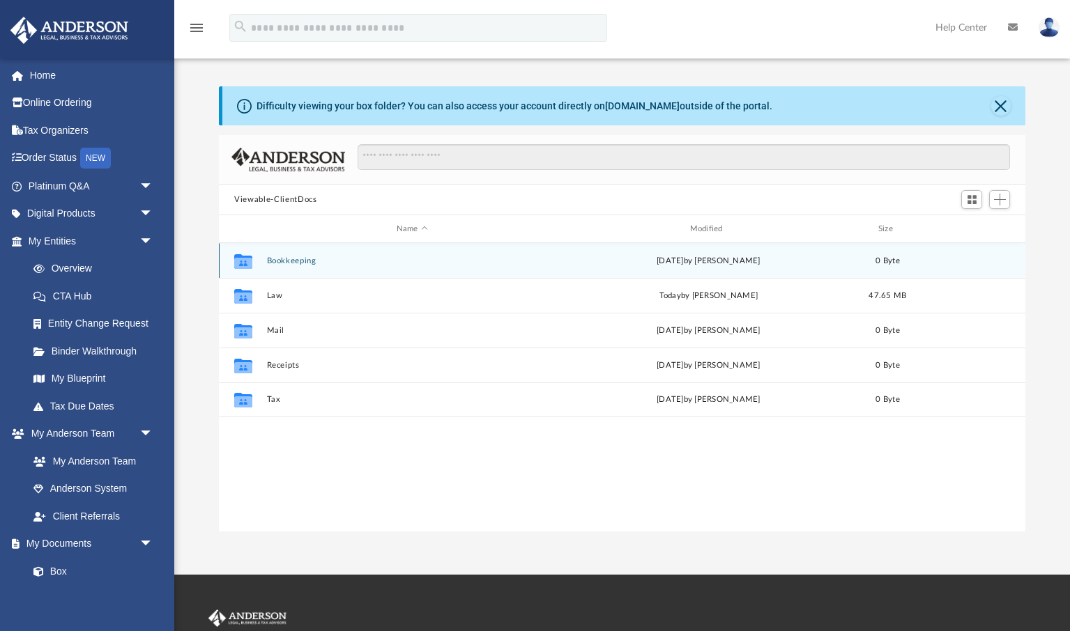
scroll to position [316, 805]
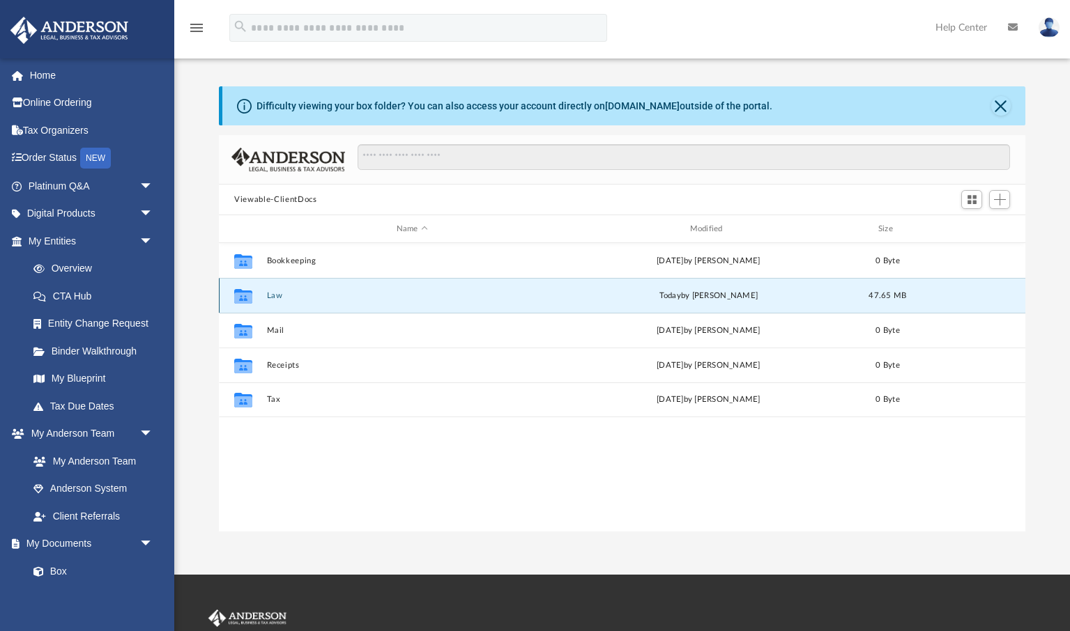
click at [273, 294] on button "Law" at bounding box center [412, 295] width 291 height 9
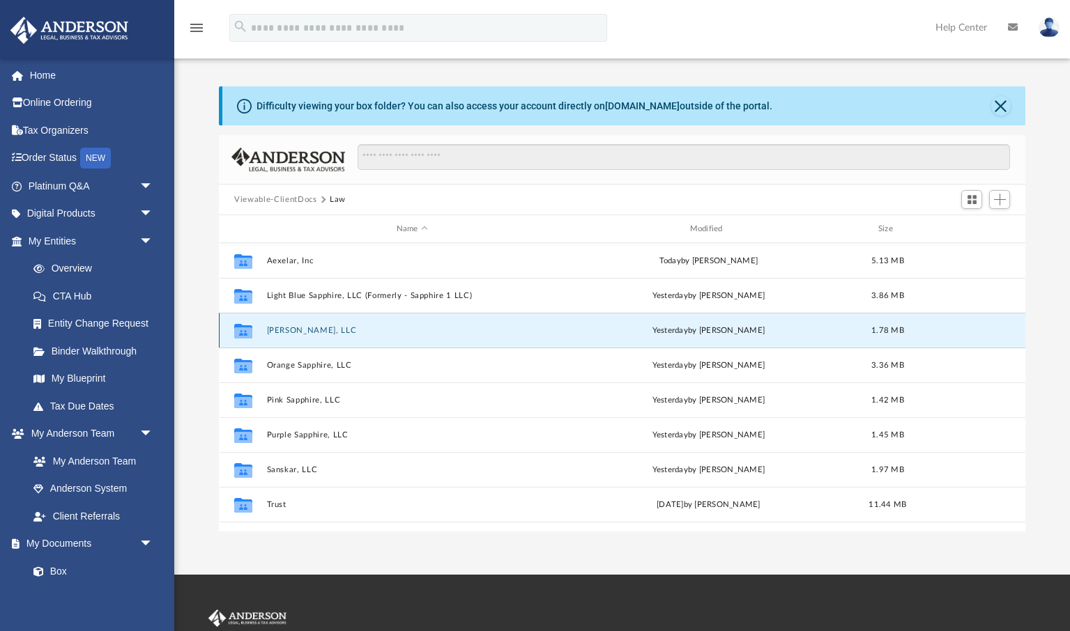
click at [290, 331] on button "[PERSON_NAME], LLC" at bounding box center [412, 330] width 291 height 9
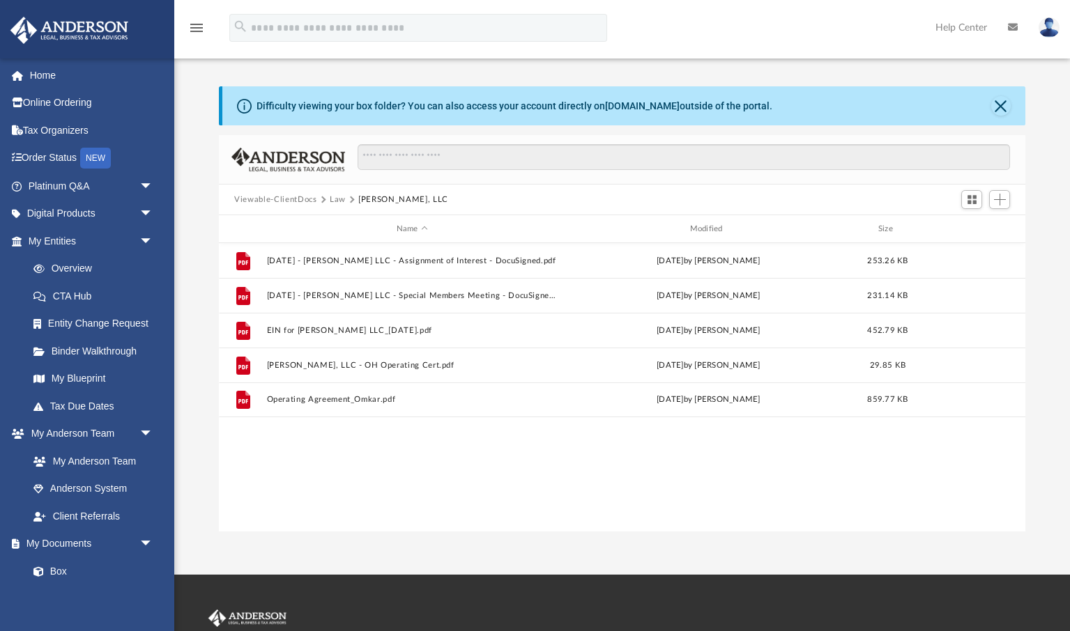
click at [339, 199] on button "Law" at bounding box center [338, 200] width 16 height 13
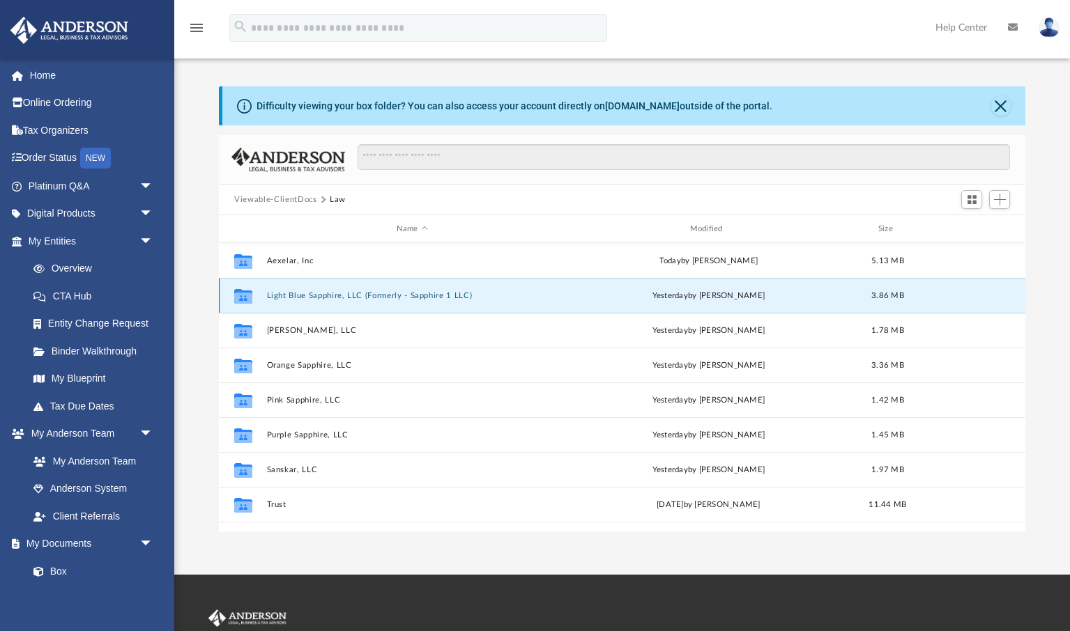
click at [306, 295] on button "Light Blue Sapphire, LLC (Formerly - Sapphire 1 LLC)" at bounding box center [412, 295] width 291 height 9
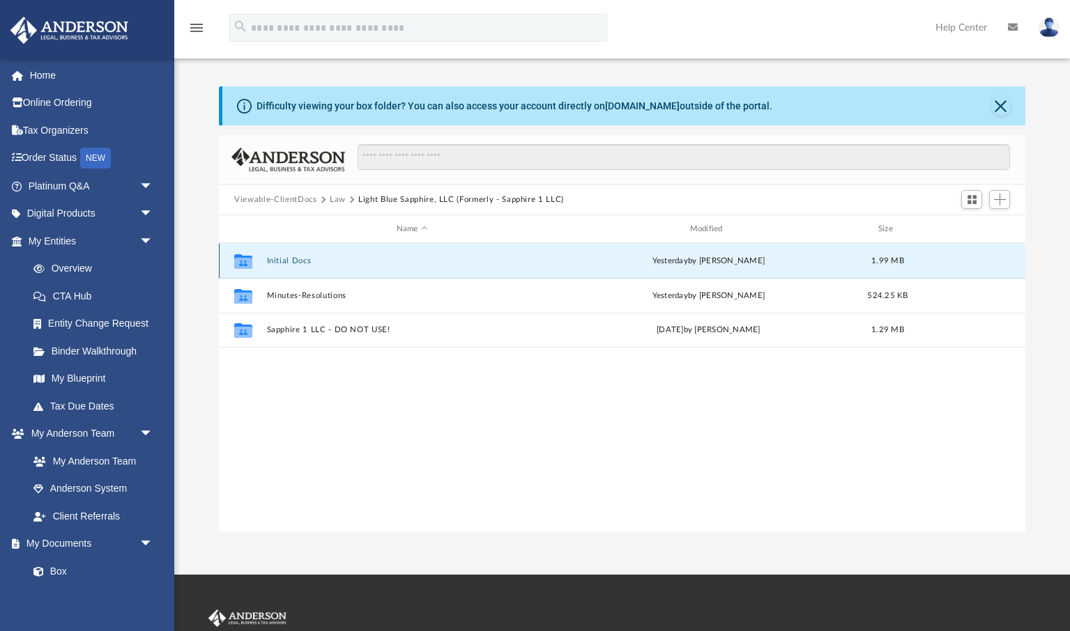
click at [288, 261] on button "Initial Docs" at bounding box center [412, 260] width 291 height 9
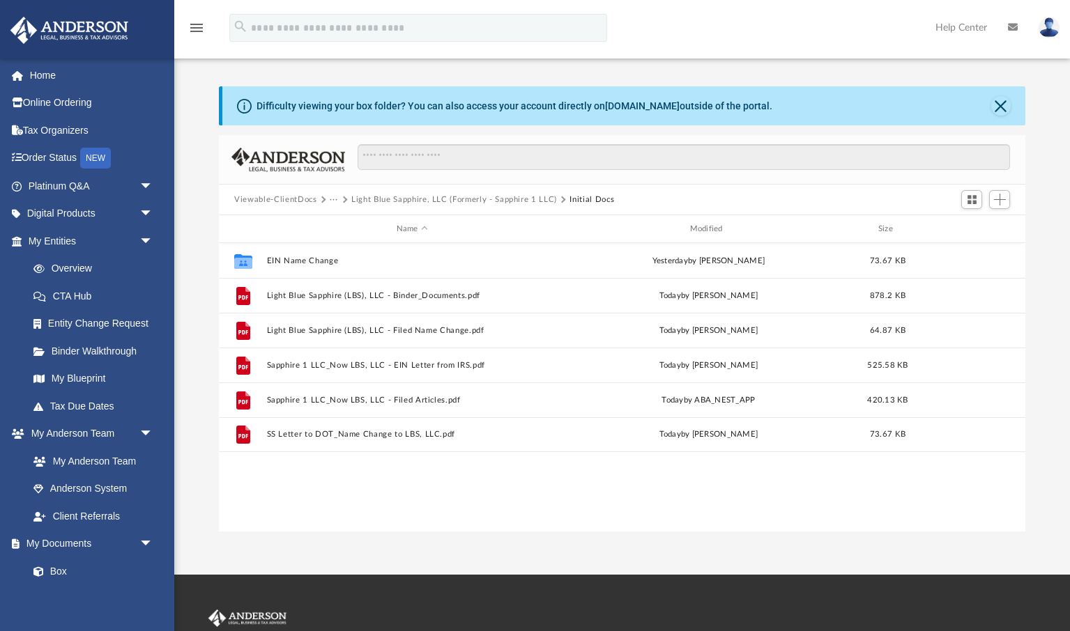
click at [333, 200] on button "···" at bounding box center [334, 200] width 9 height 13
click at [345, 224] on li "Law" at bounding box center [345, 224] width 16 height 15
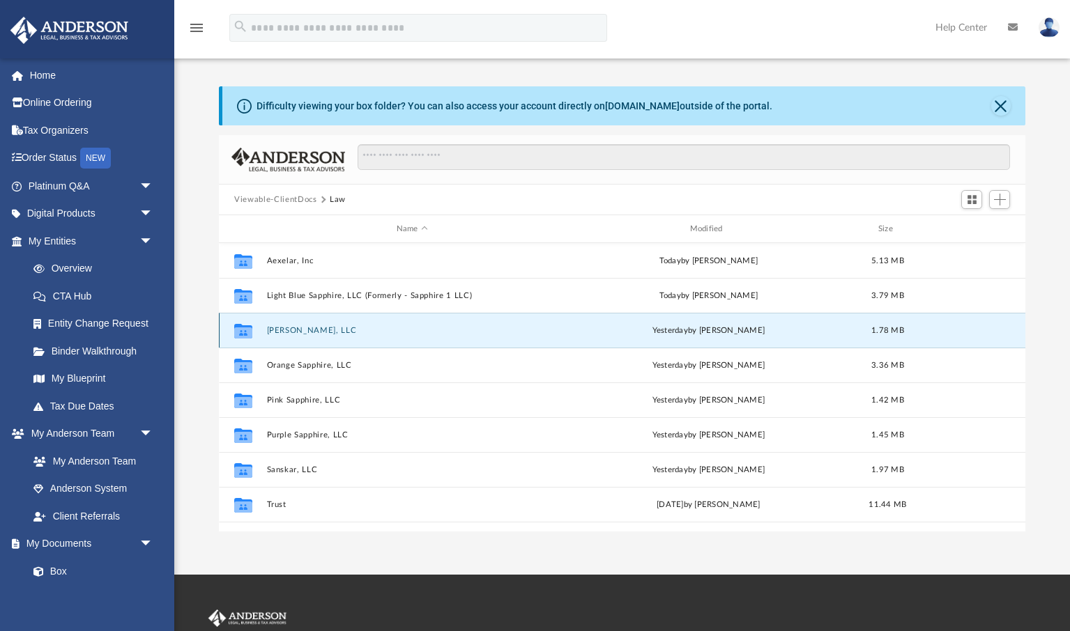
click at [290, 331] on button "[PERSON_NAME], LLC" at bounding box center [412, 330] width 291 height 9
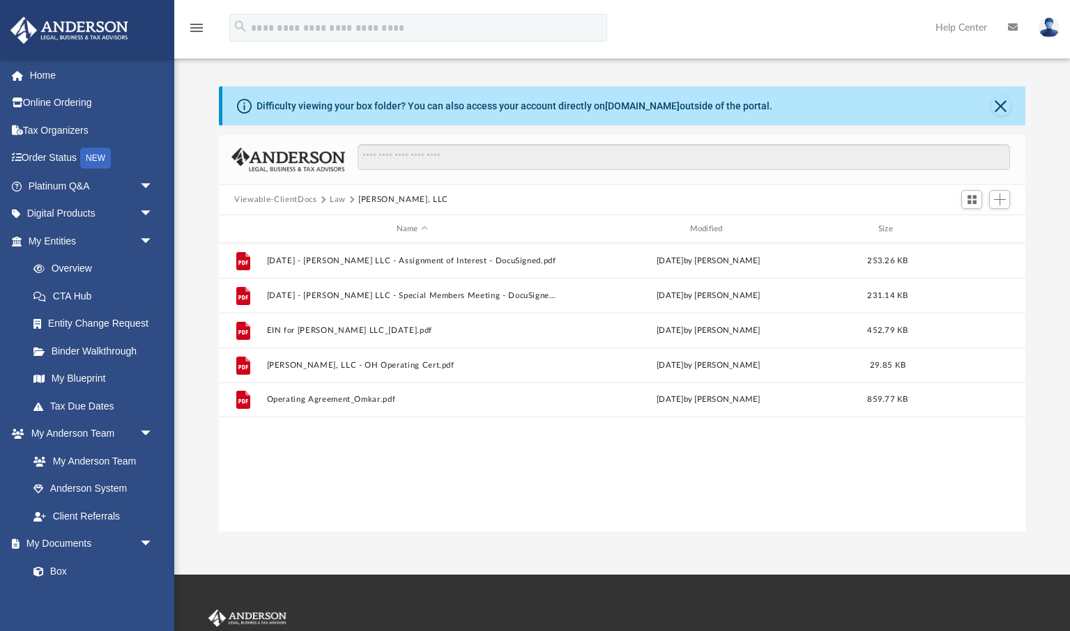
click at [336, 201] on button "Law" at bounding box center [338, 200] width 16 height 13
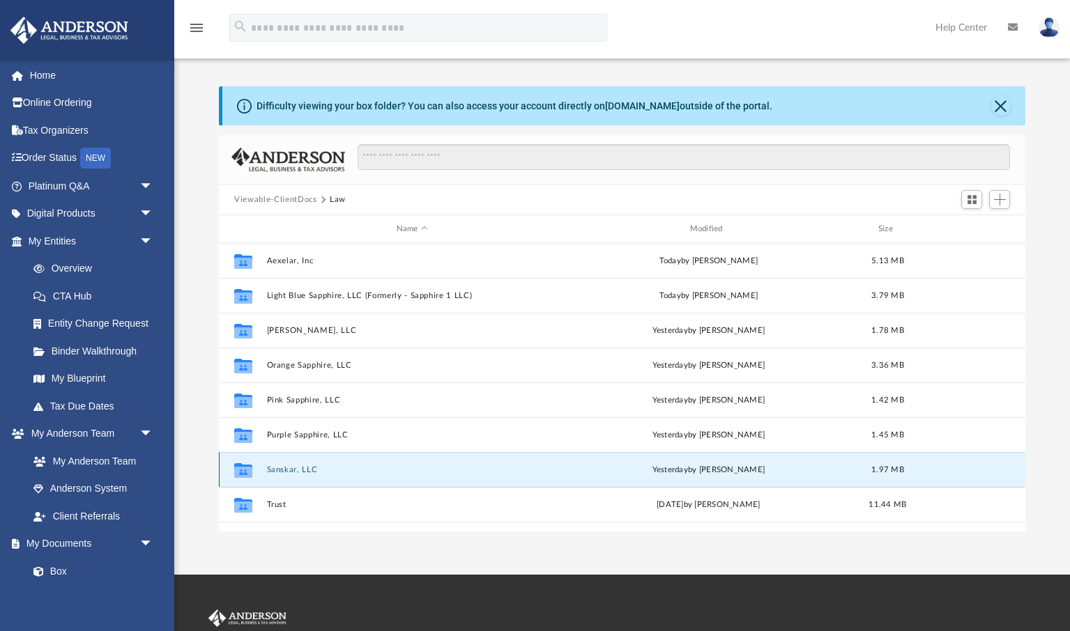
click at [290, 471] on button "Sanskar, LLC" at bounding box center [412, 469] width 291 height 9
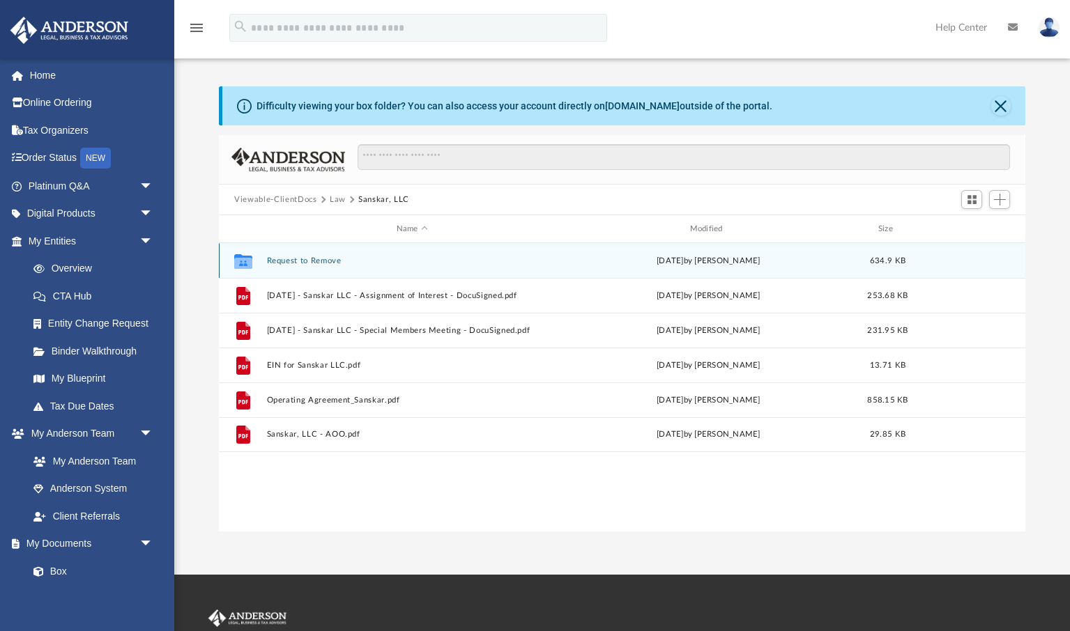
click at [310, 261] on button "Request to Remove" at bounding box center [412, 260] width 291 height 9
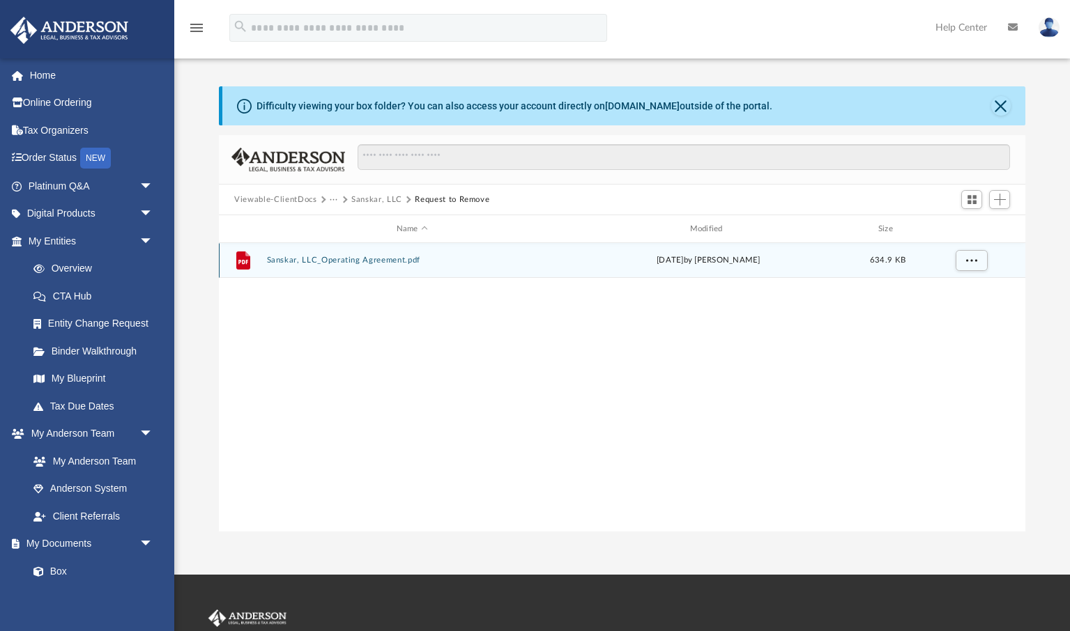
click at [364, 263] on button "Sanskar, LLC_Operating Agreement.pdf" at bounding box center [412, 260] width 291 height 9
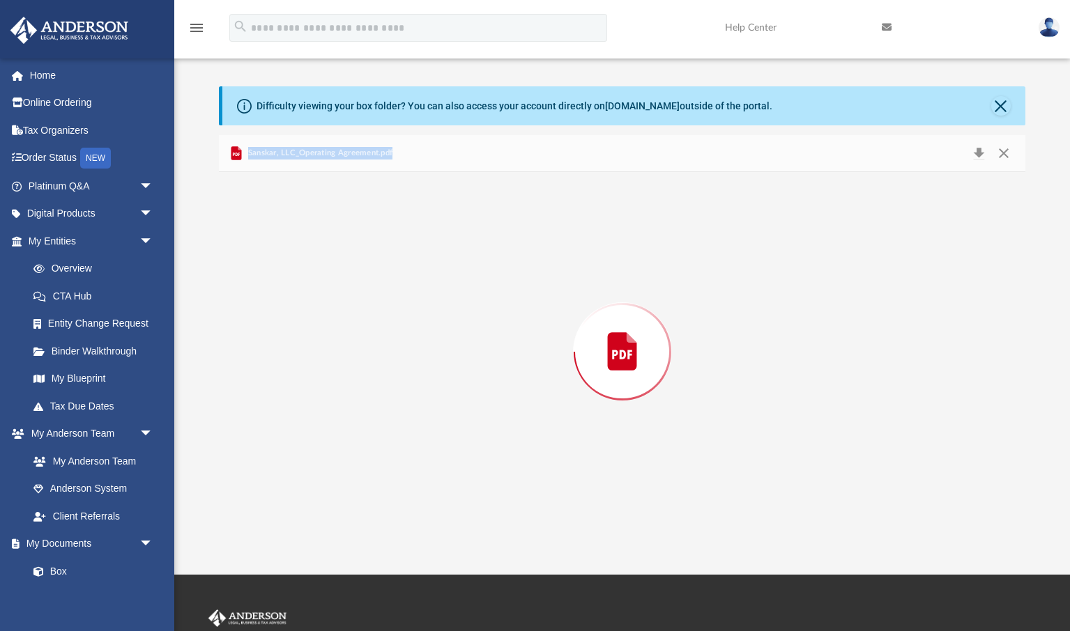
click at [364, 263] on div "Preview" at bounding box center [622, 352] width 806 height 360
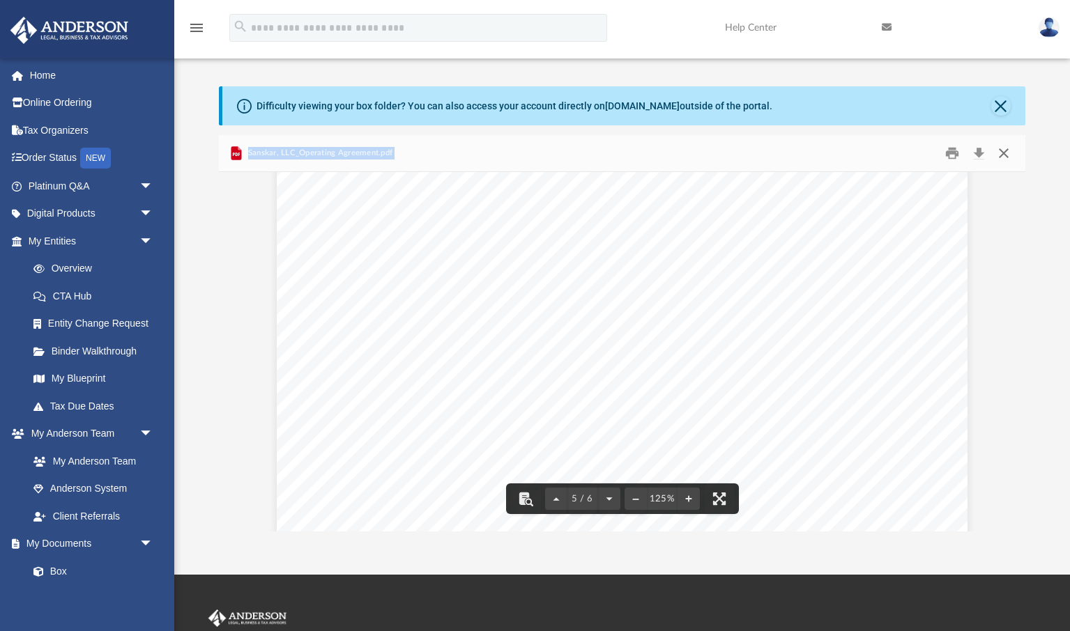
scroll to position [4204, 0]
click at [1005, 155] on button "Close" at bounding box center [1002, 154] width 25 height 22
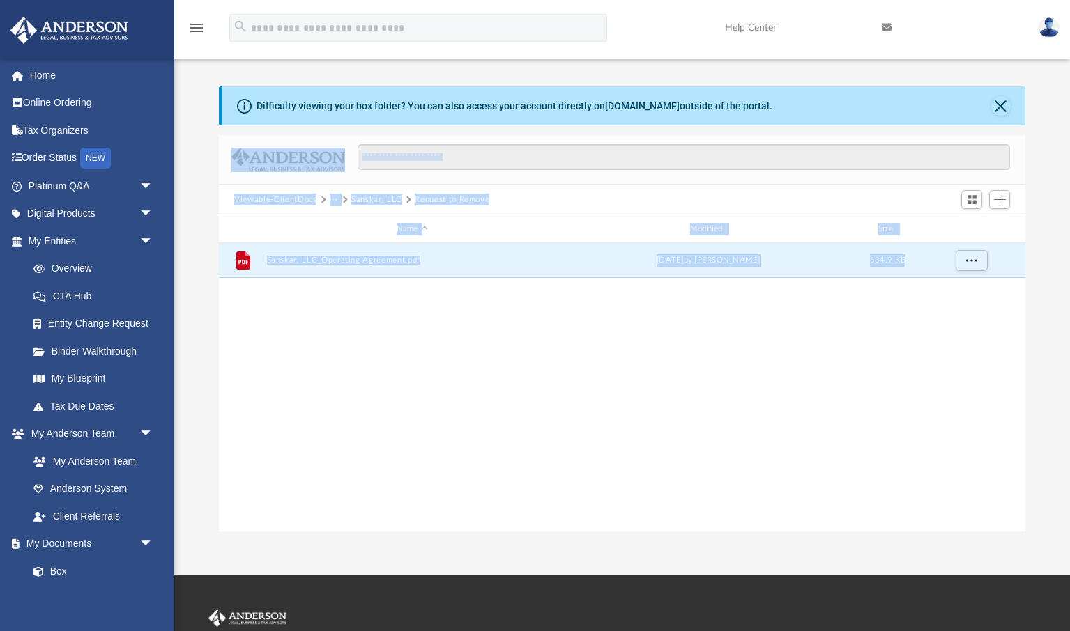
click at [376, 201] on button "Sanskar, LLC" at bounding box center [376, 200] width 51 height 13
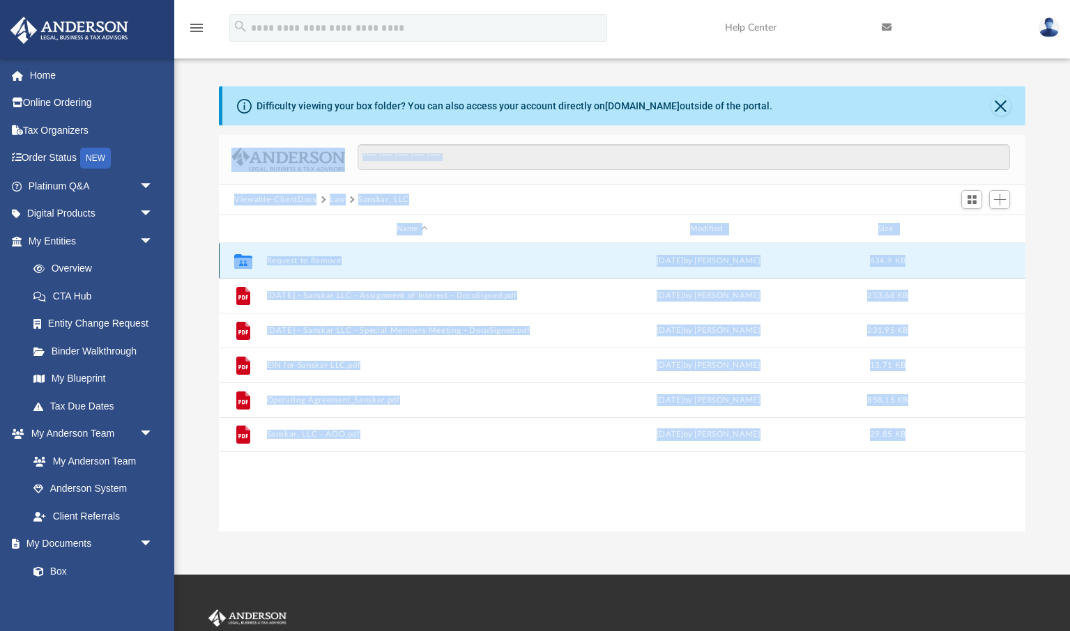
click at [311, 262] on button "Request to Remove" at bounding box center [412, 260] width 291 height 9
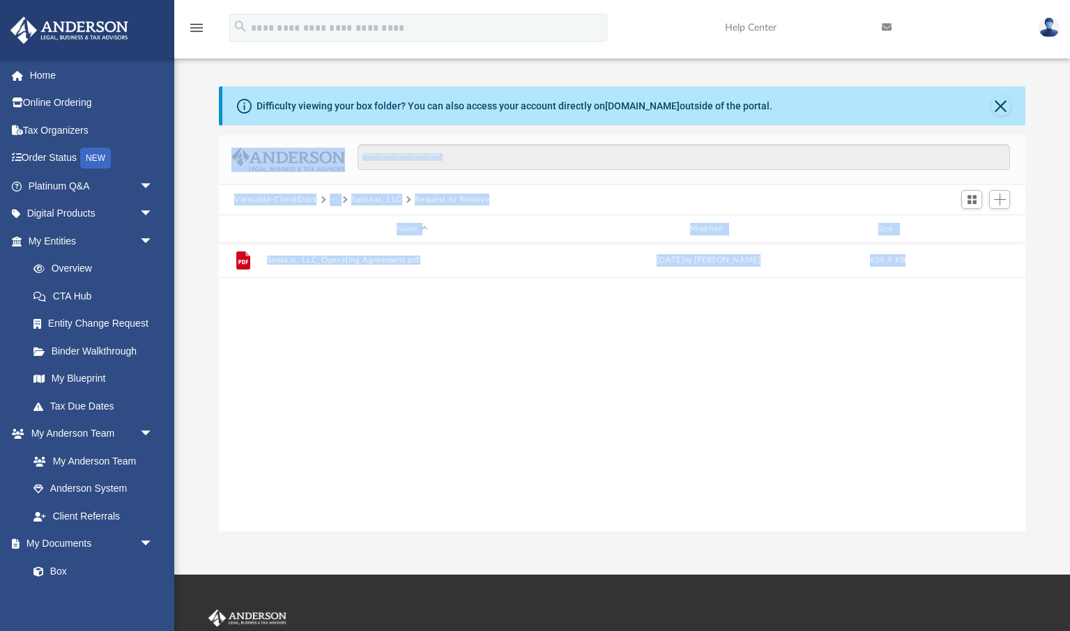
click at [366, 198] on button "Sanskar, LLC" at bounding box center [376, 200] width 51 height 13
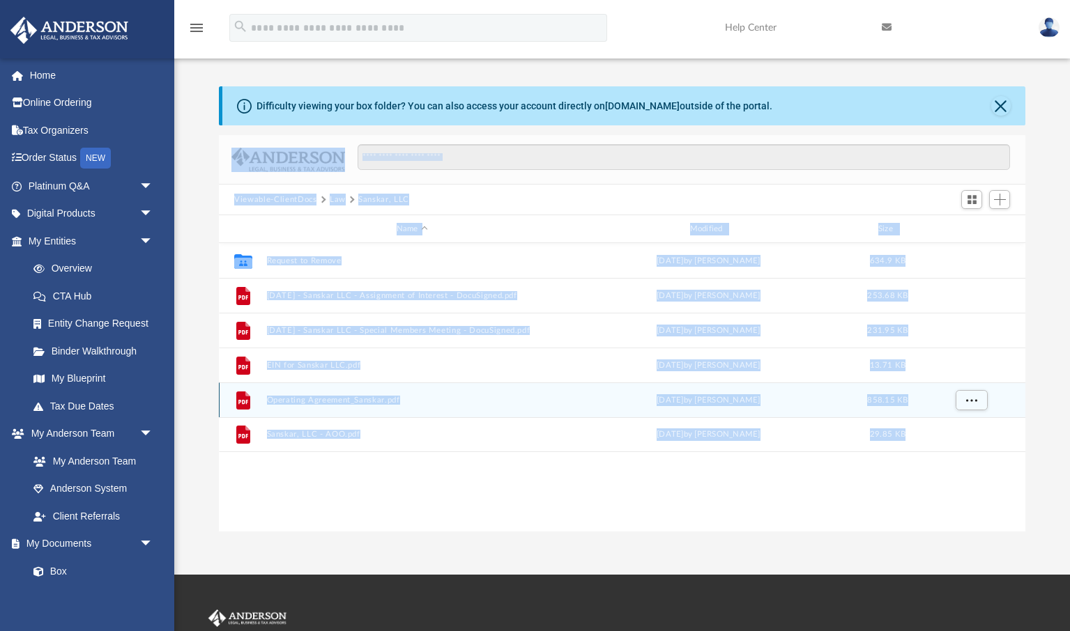
click at [324, 400] on button "Operating Agreement_Sanskar.pdf" at bounding box center [412, 400] width 291 height 9
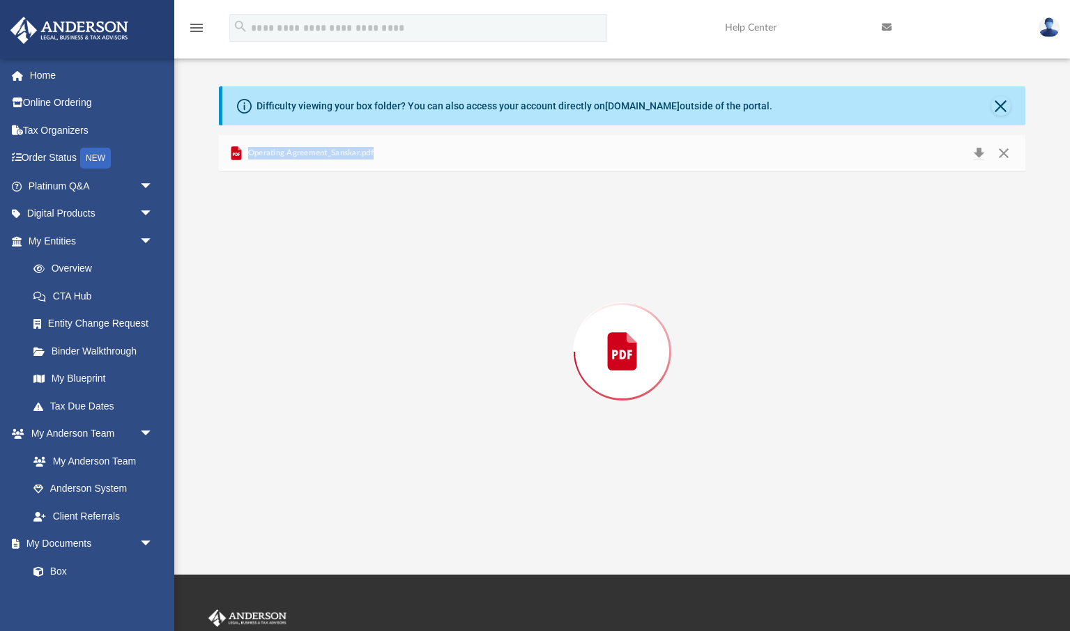
click at [324, 400] on div "Preview" at bounding box center [622, 352] width 806 height 360
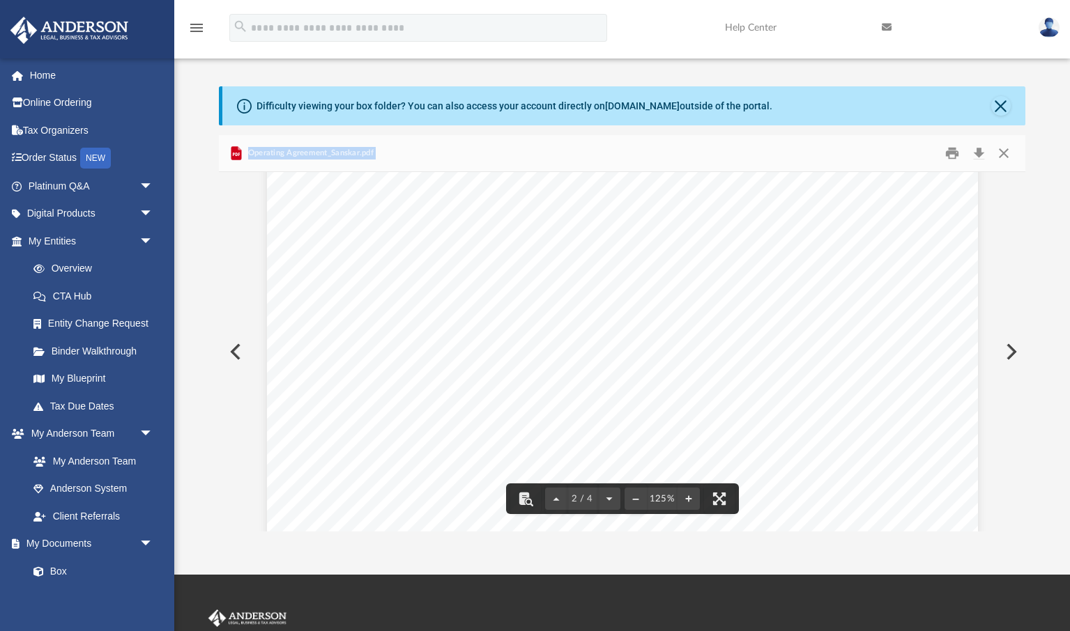
scroll to position [0, 0]
click at [1005, 155] on button "Close" at bounding box center [1002, 154] width 25 height 22
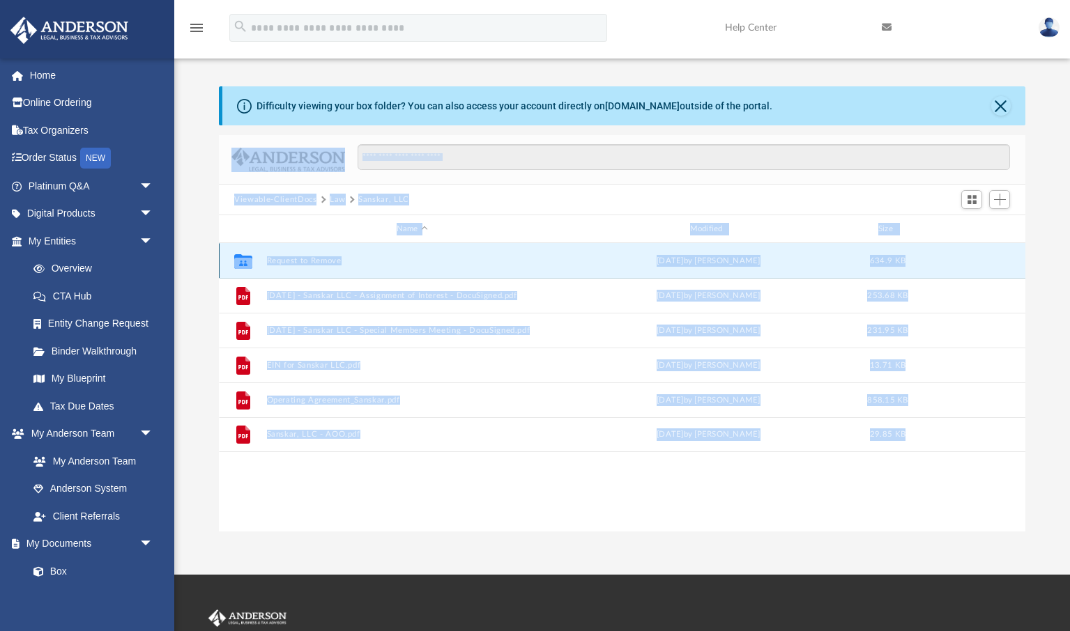
click at [325, 262] on button "Request to Remove" at bounding box center [412, 260] width 291 height 9
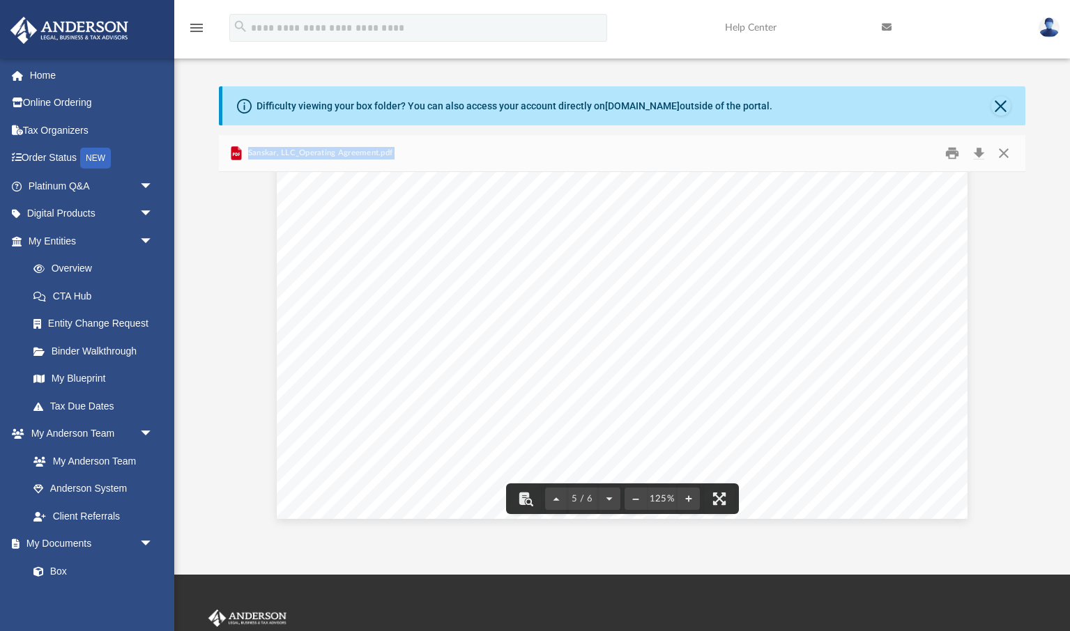
scroll to position [4173, 0]
click at [1005, 154] on button "Close" at bounding box center [1002, 154] width 25 height 22
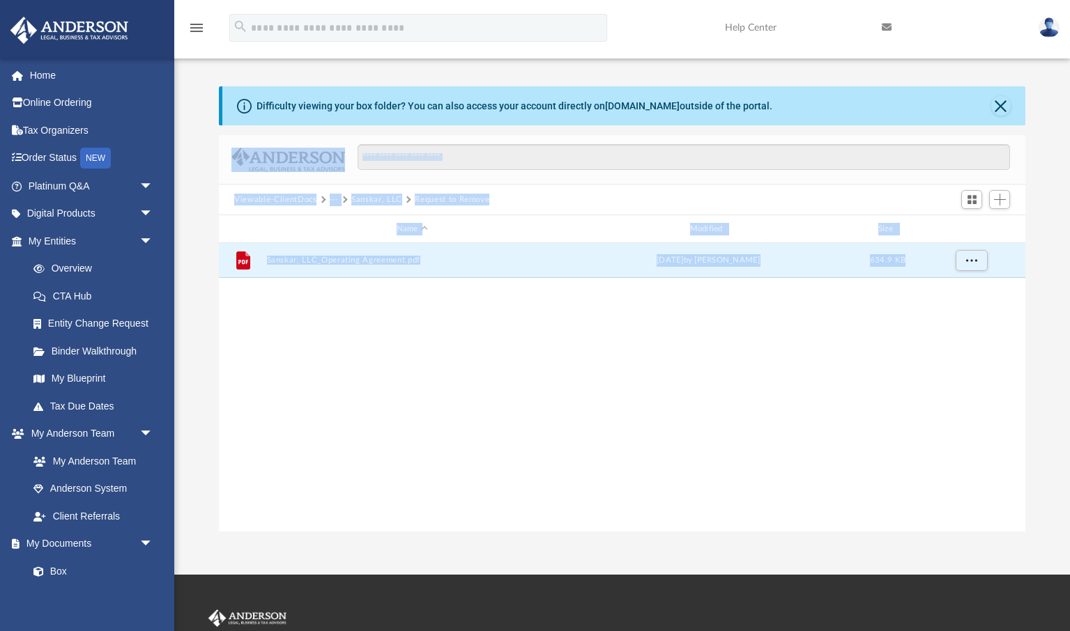
click at [382, 200] on button "Sanskar, LLC" at bounding box center [376, 200] width 51 height 13
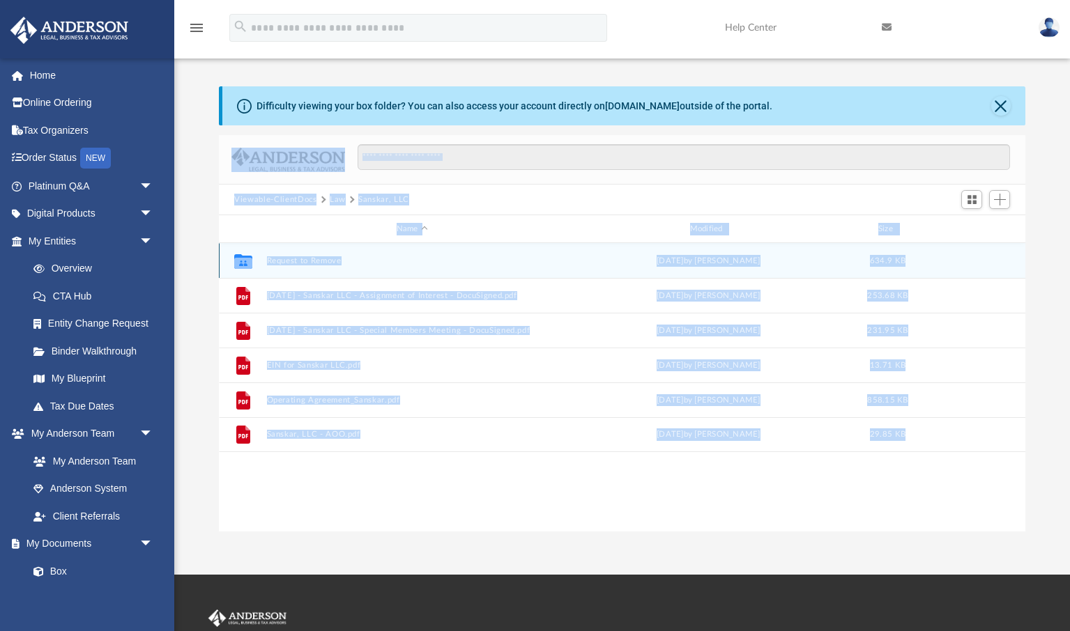
click at [321, 261] on button "Request to Remove" at bounding box center [412, 260] width 291 height 9
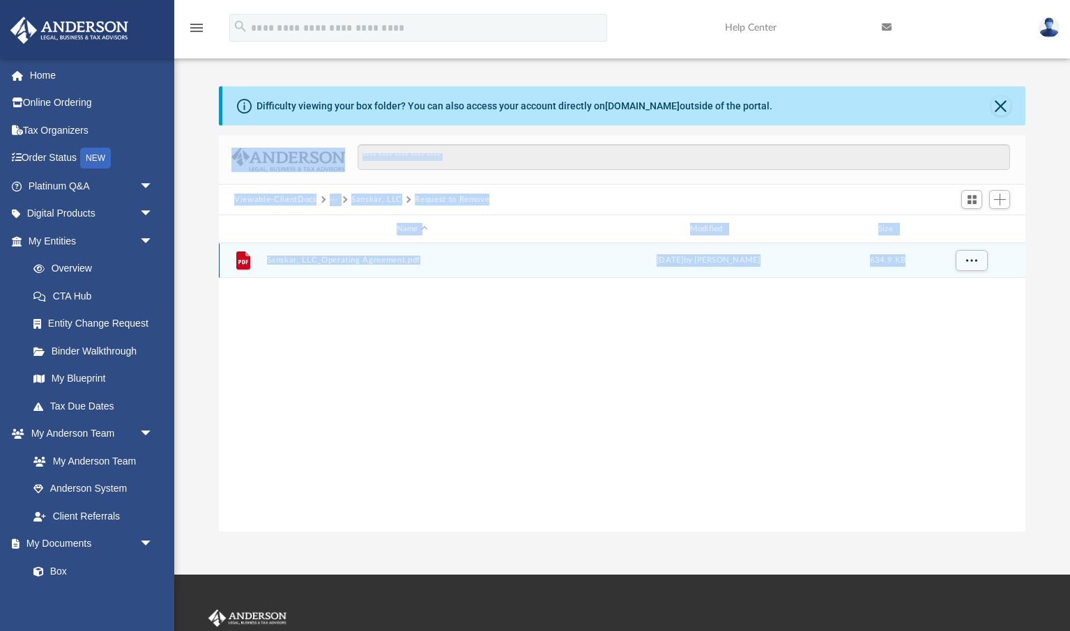
click at [361, 261] on button "Sanskar, LLC_Operating Agreement.pdf" at bounding box center [412, 260] width 291 height 9
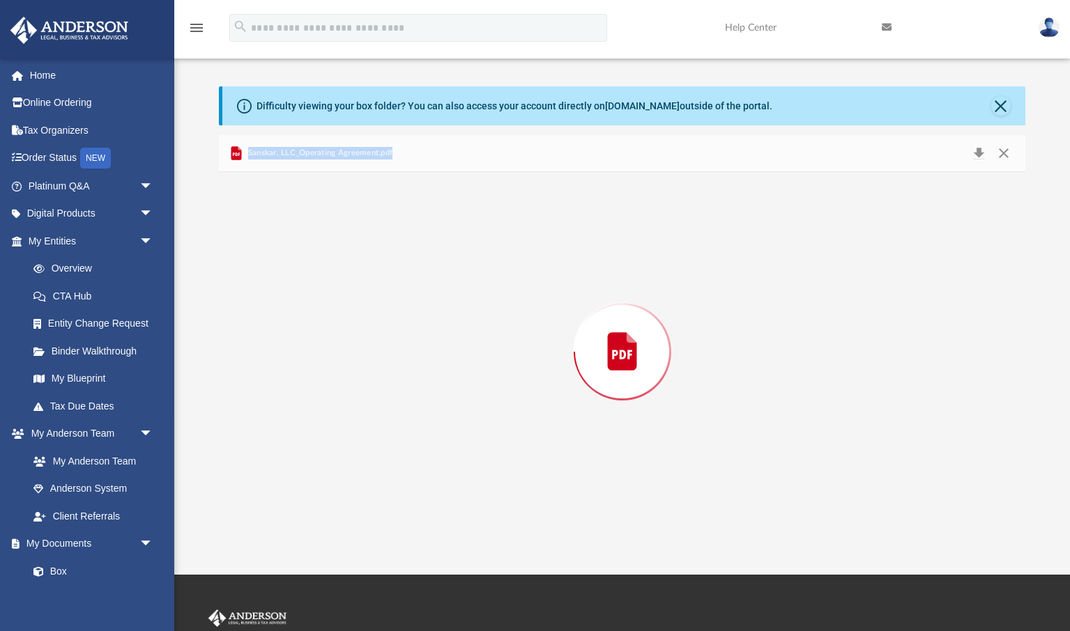
click at [361, 261] on div "Preview" at bounding box center [622, 352] width 806 height 360
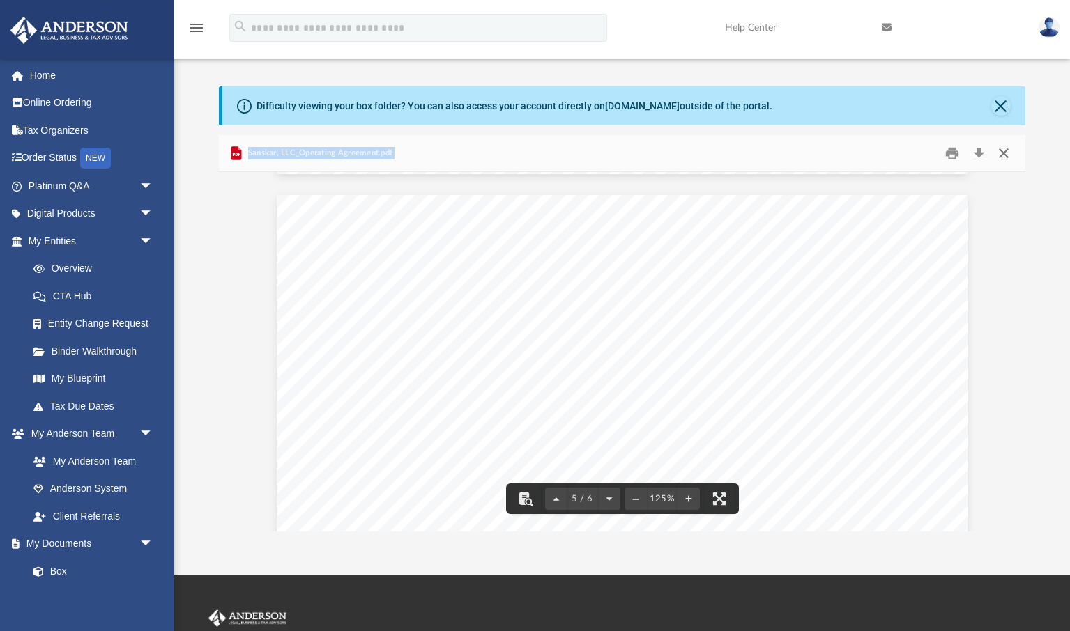
scroll to position [3668, 0]
click at [1005, 155] on button "Close" at bounding box center [1002, 154] width 25 height 22
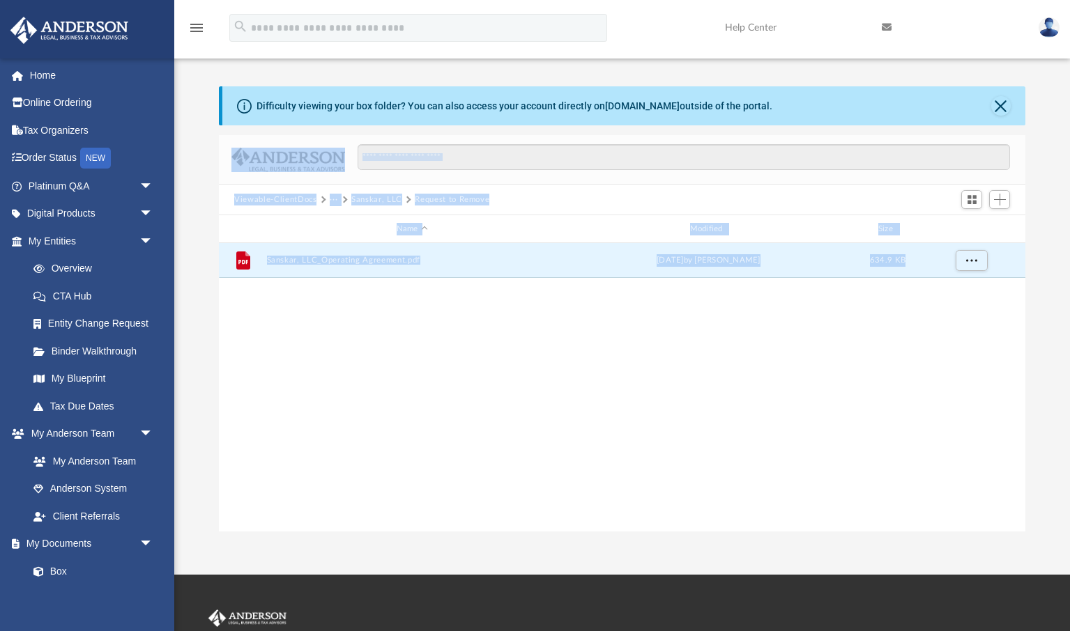
click at [370, 199] on button "Sanskar, LLC" at bounding box center [376, 200] width 51 height 13
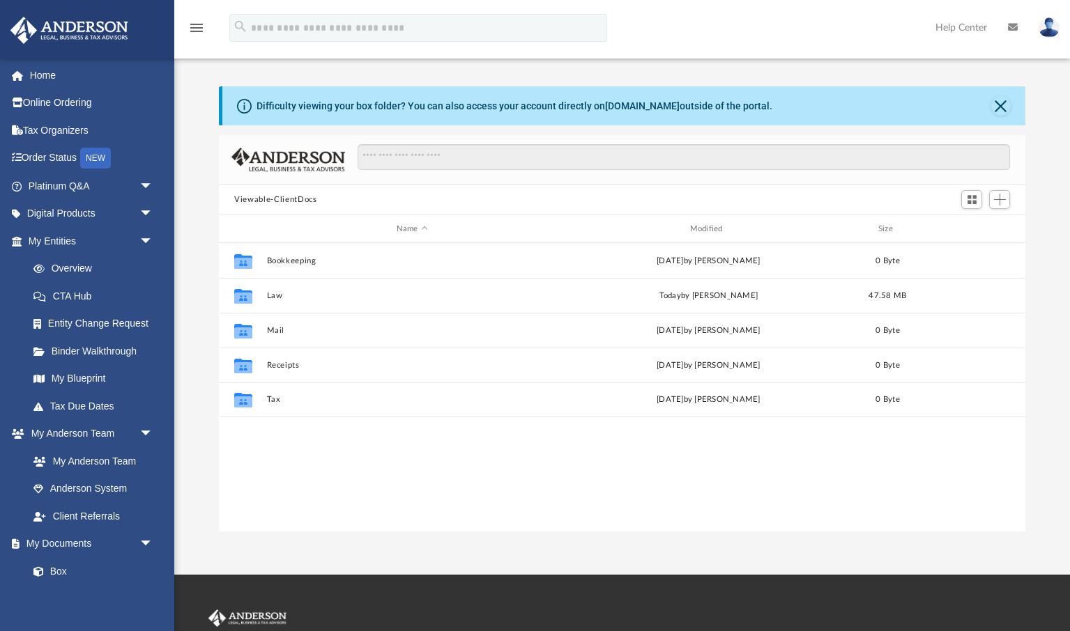
scroll to position [316, 805]
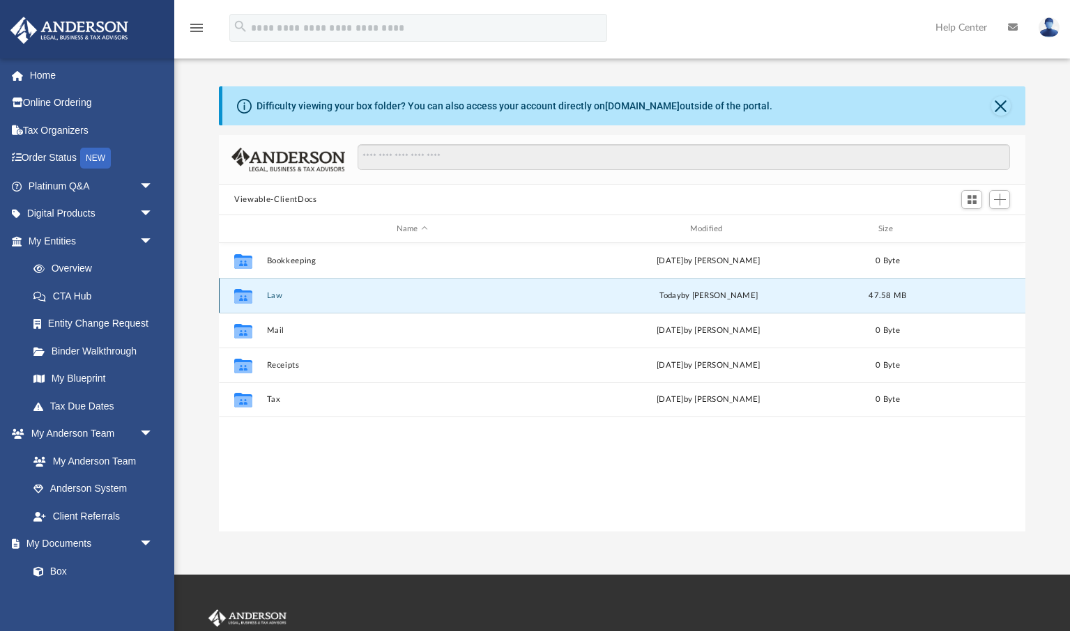
click at [277, 298] on button "Law" at bounding box center [412, 295] width 291 height 9
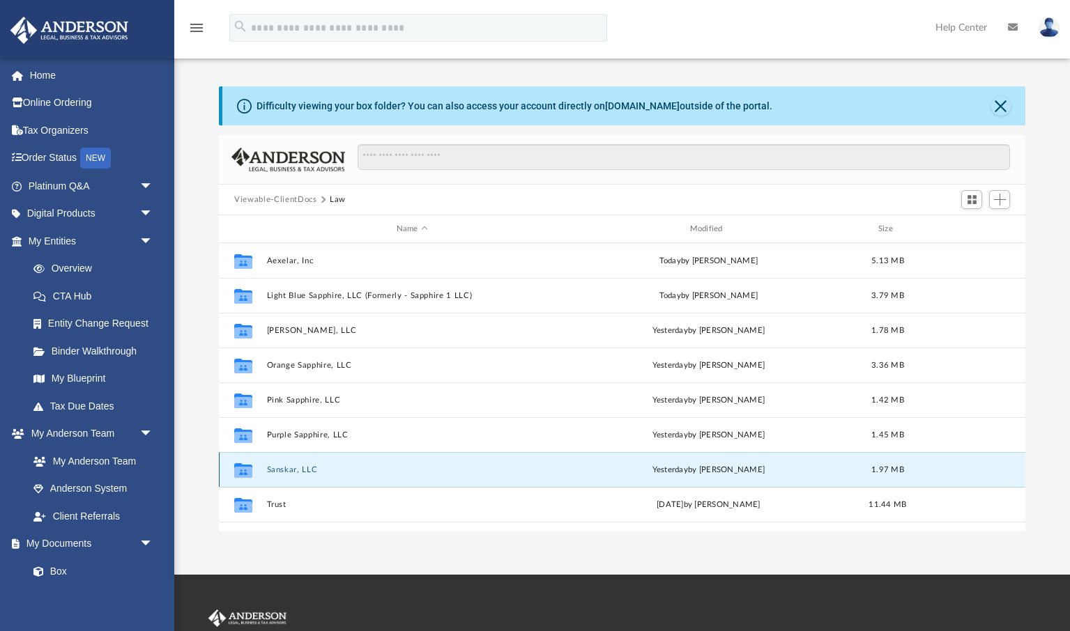
click at [299, 469] on button "Sanskar, LLC" at bounding box center [412, 469] width 291 height 9
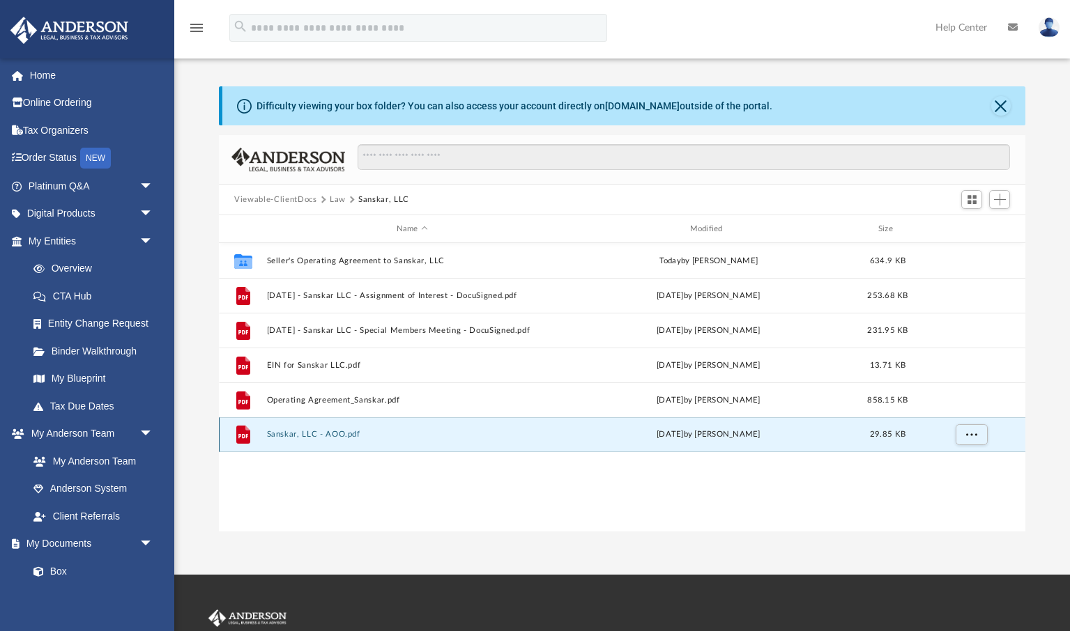
click at [342, 435] on button "Sanskar, LLC - AOO.pdf" at bounding box center [412, 434] width 291 height 9
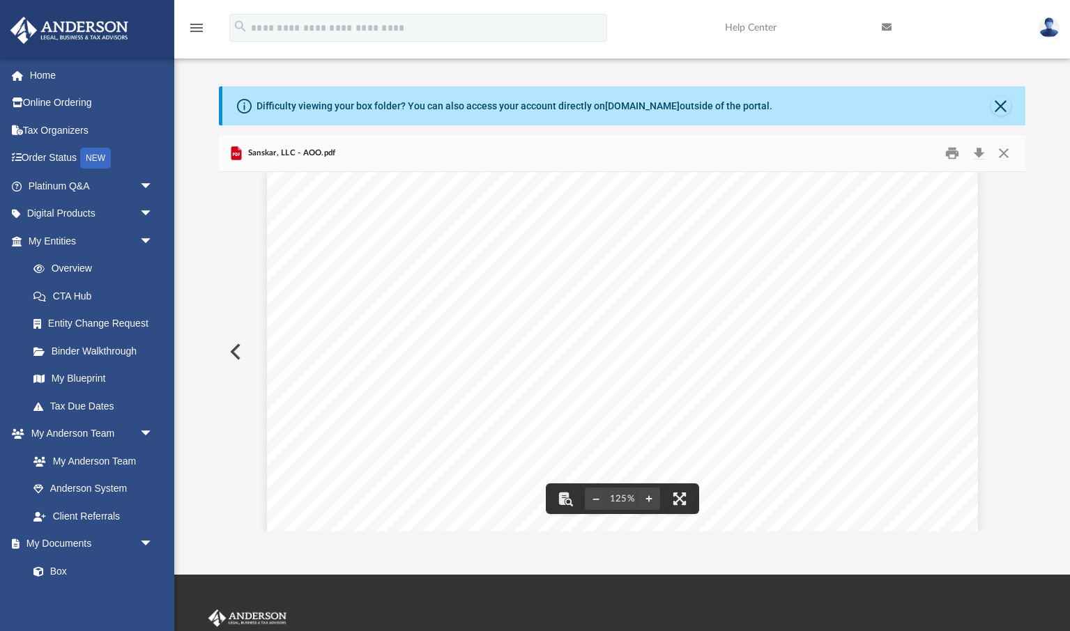
scroll to position [11, 0]
click at [1005, 153] on button "Close" at bounding box center [1002, 154] width 25 height 22
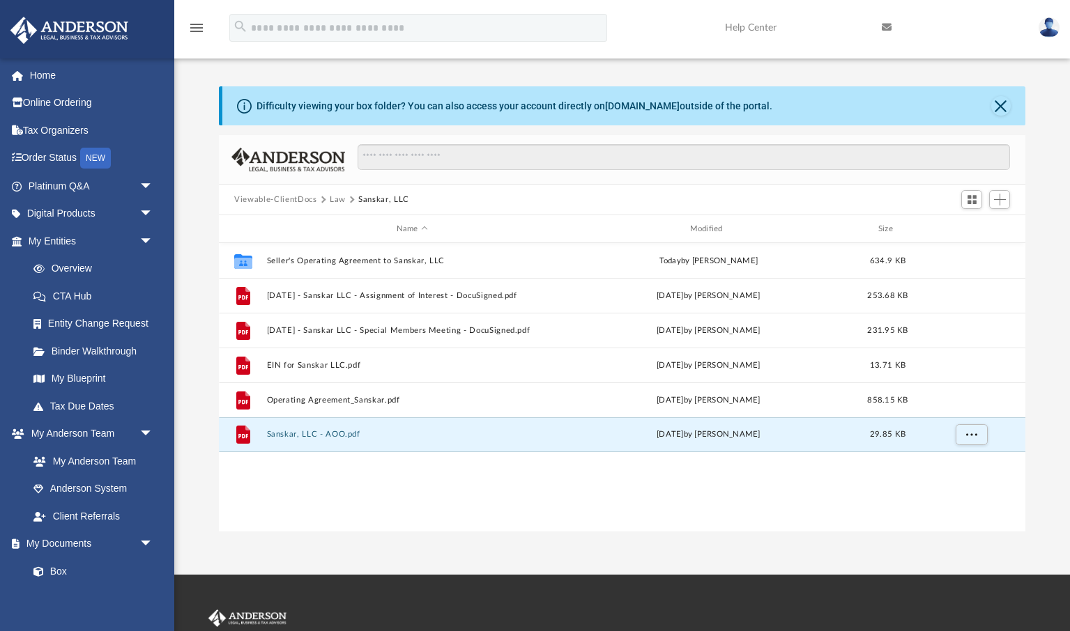
click at [339, 198] on button "Law" at bounding box center [338, 200] width 16 height 13
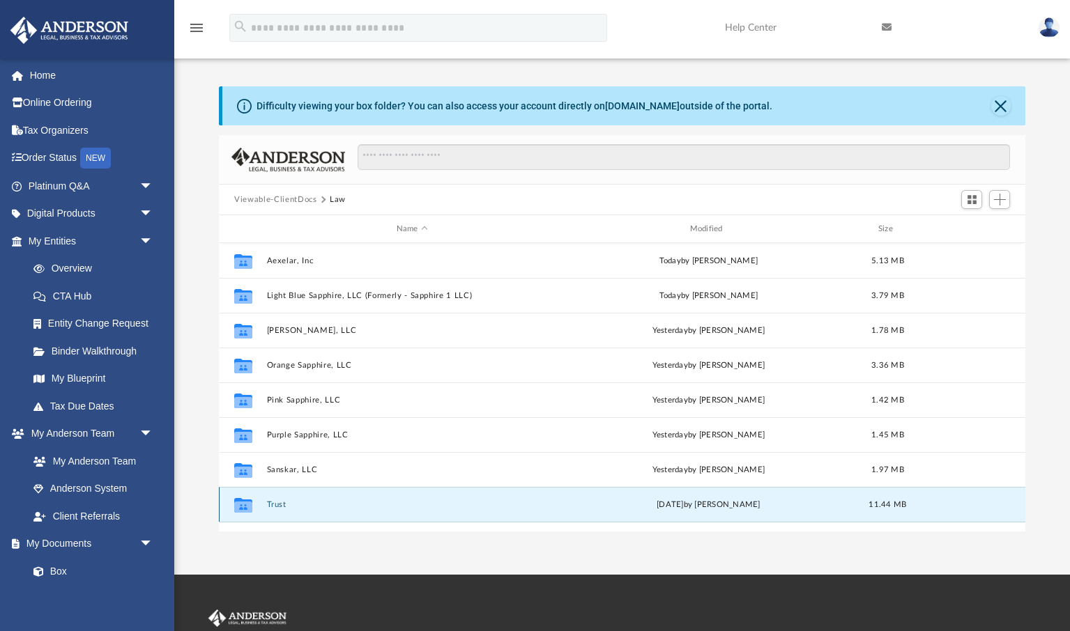
click at [279, 506] on button "Trust" at bounding box center [412, 504] width 291 height 9
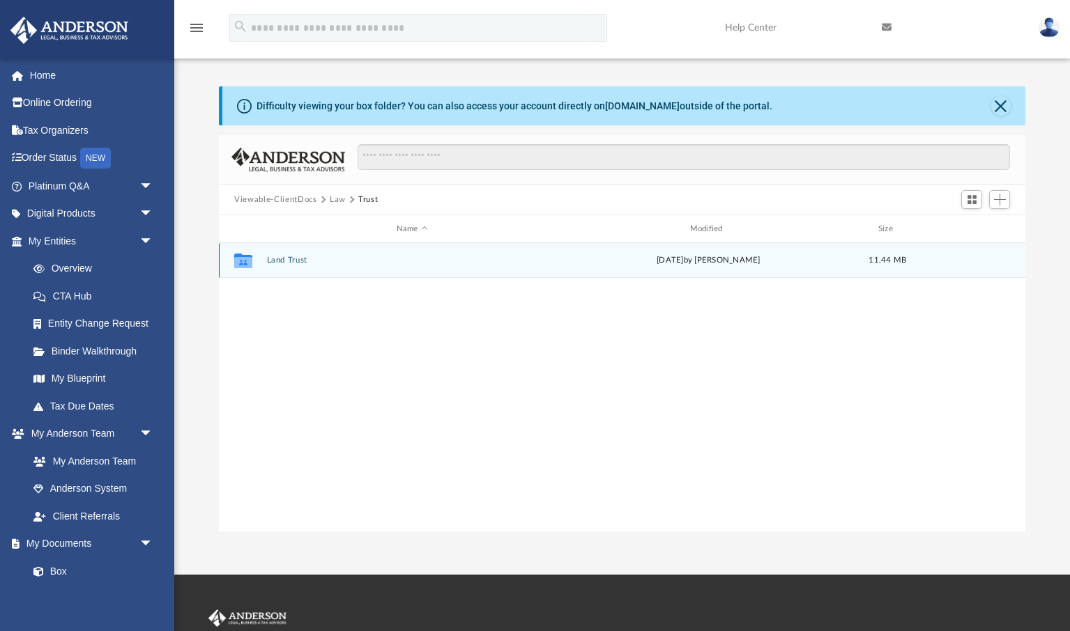
click at [298, 261] on button "Land Trust" at bounding box center [412, 260] width 291 height 9
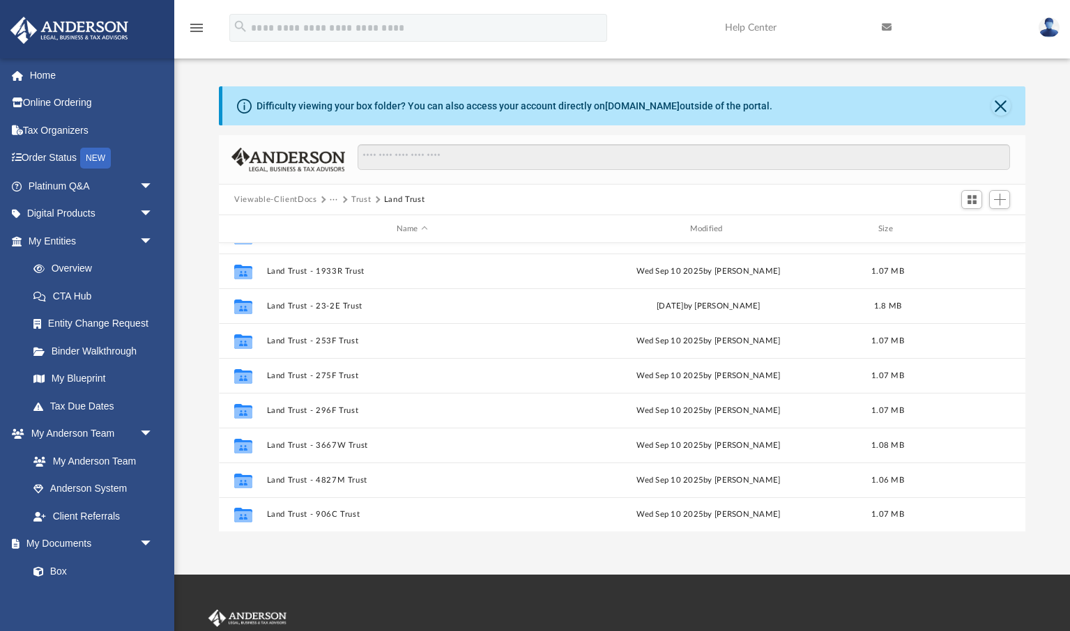
scroll to position [0, 0]
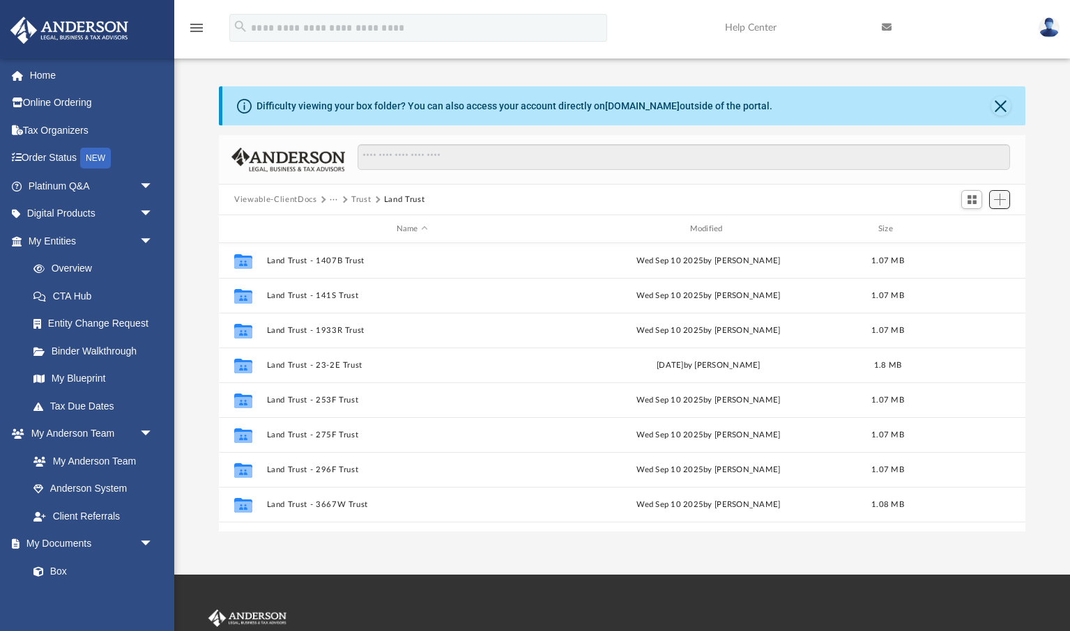
click at [1001, 202] on span "Add" at bounding box center [1000, 200] width 12 height 12
click at [968, 228] on li "Upload" at bounding box center [979, 226] width 45 height 15
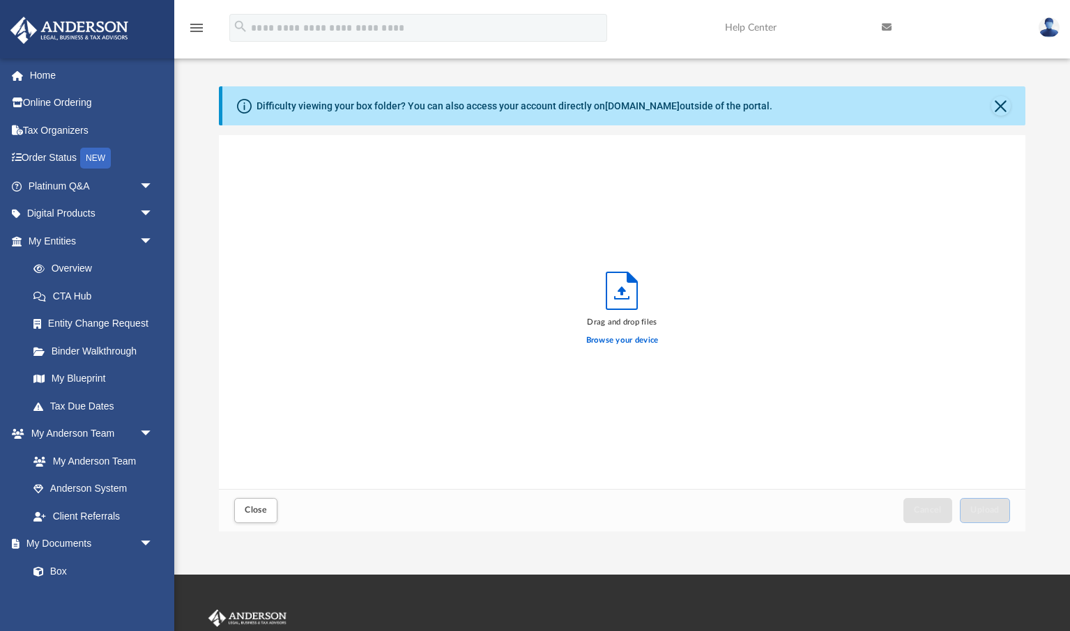
scroll to position [353, 805]
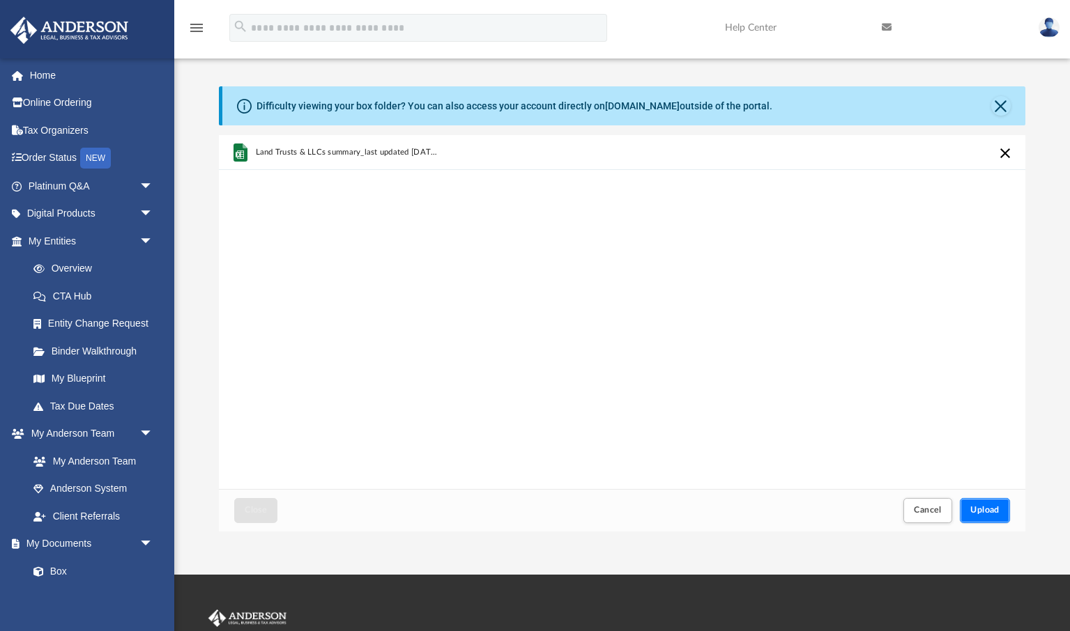
click at [988, 509] on span "Upload" at bounding box center [984, 510] width 29 height 8
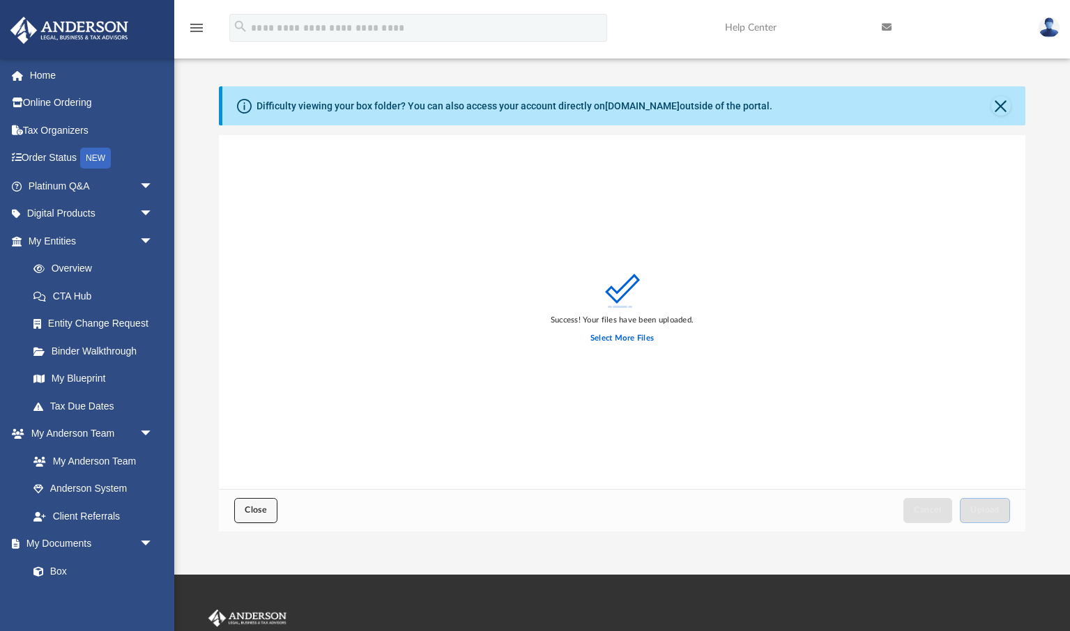
click at [260, 509] on span "Close" at bounding box center [256, 510] width 22 height 8
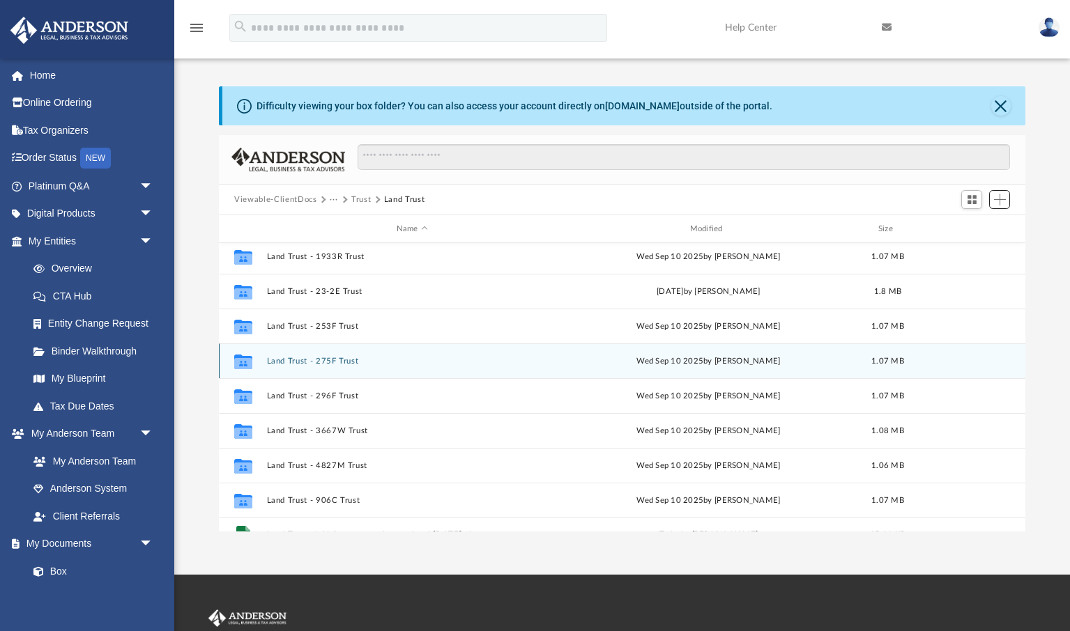
scroll to position [94, 0]
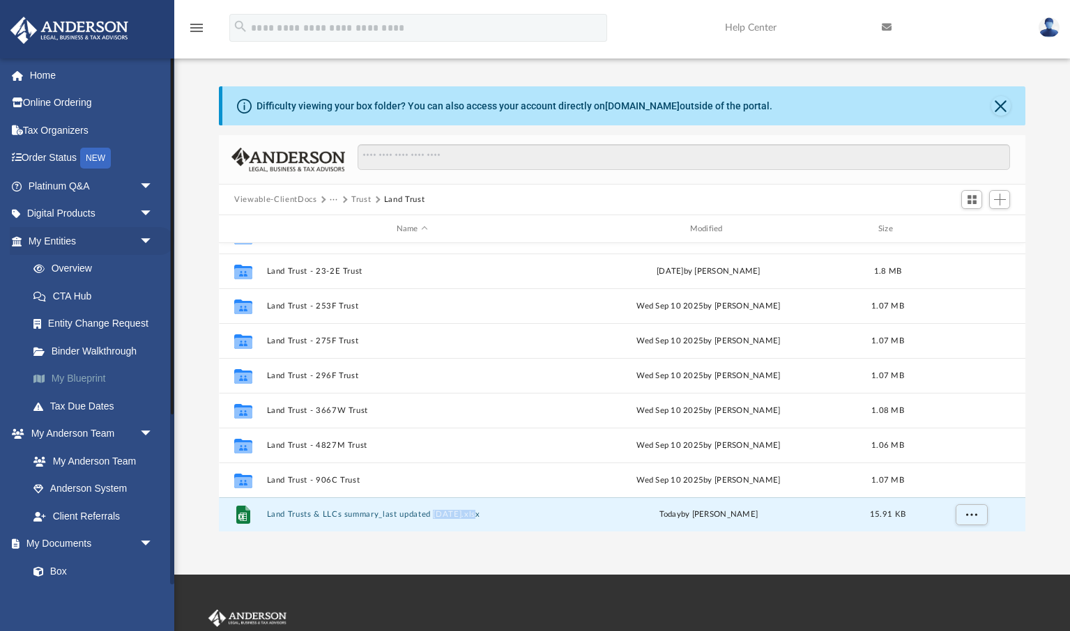
click at [75, 379] on link "My Blueprint" at bounding box center [97, 379] width 155 height 28
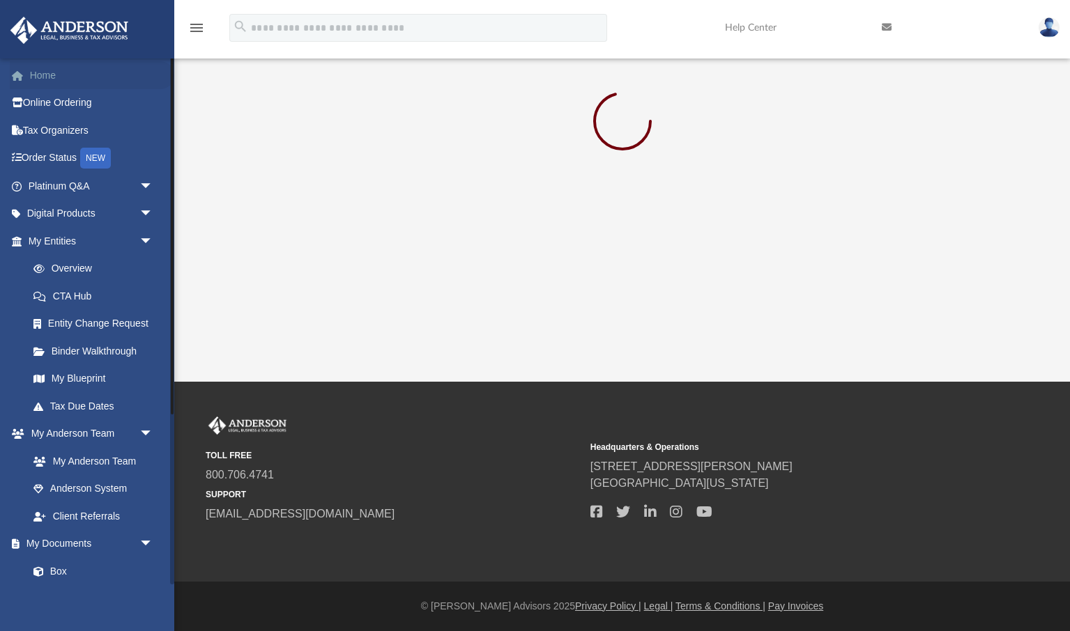
click at [56, 74] on link "Home" at bounding box center [92, 75] width 164 height 28
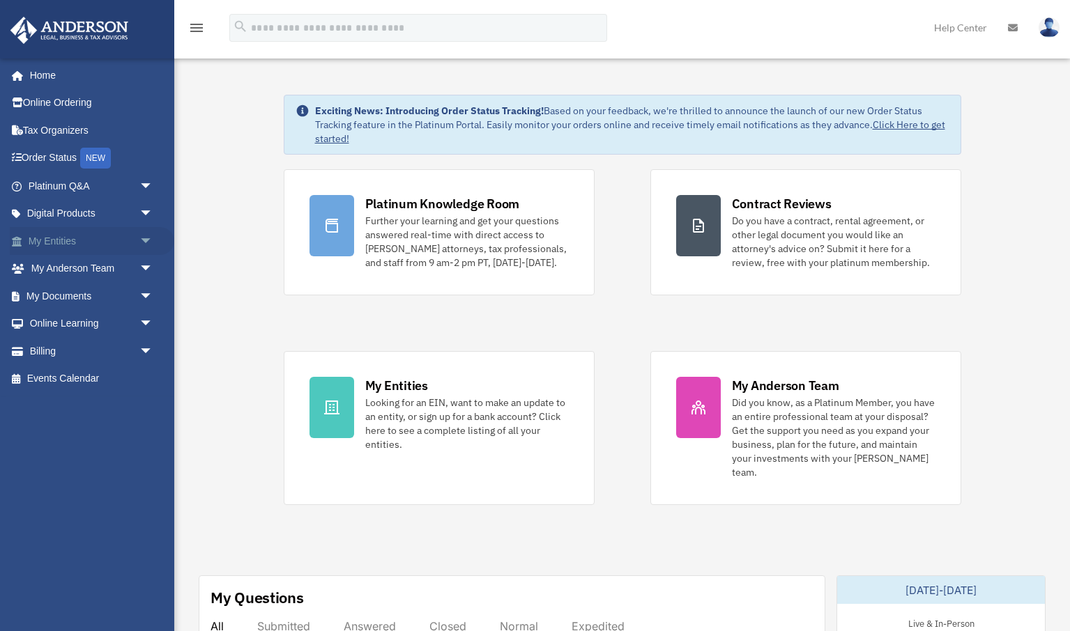
click at [147, 240] on span "arrow_drop_down" at bounding box center [153, 241] width 28 height 29
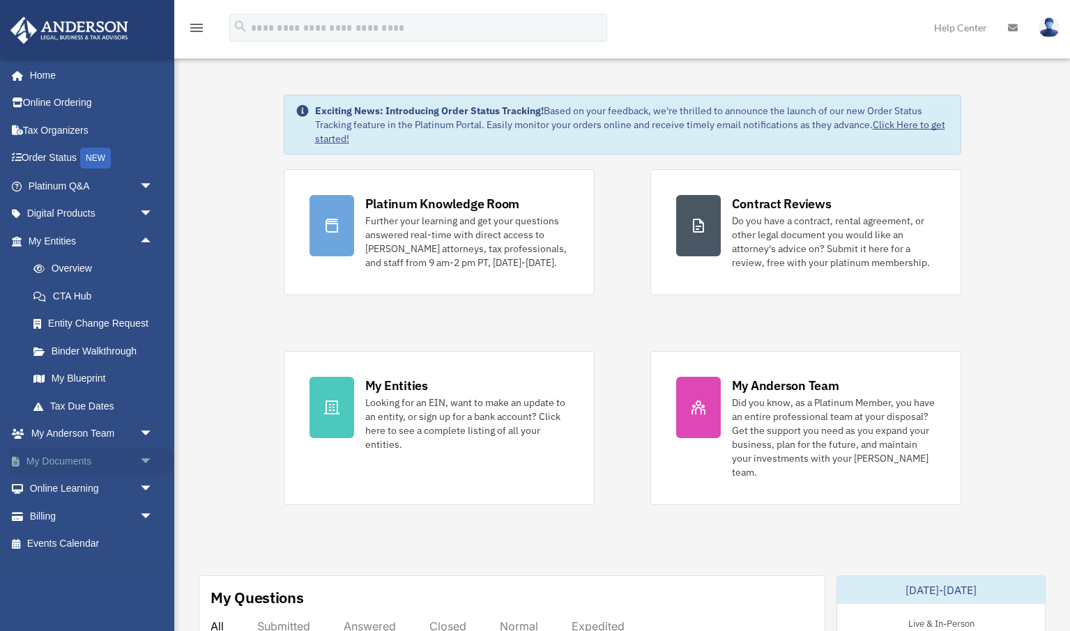
click at [146, 459] on span "arrow_drop_down" at bounding box center [153, 461] width 28 height 29
click at [69, 376] on link "My Blueprint" at bounding box center [97, 379] width 155 height 28
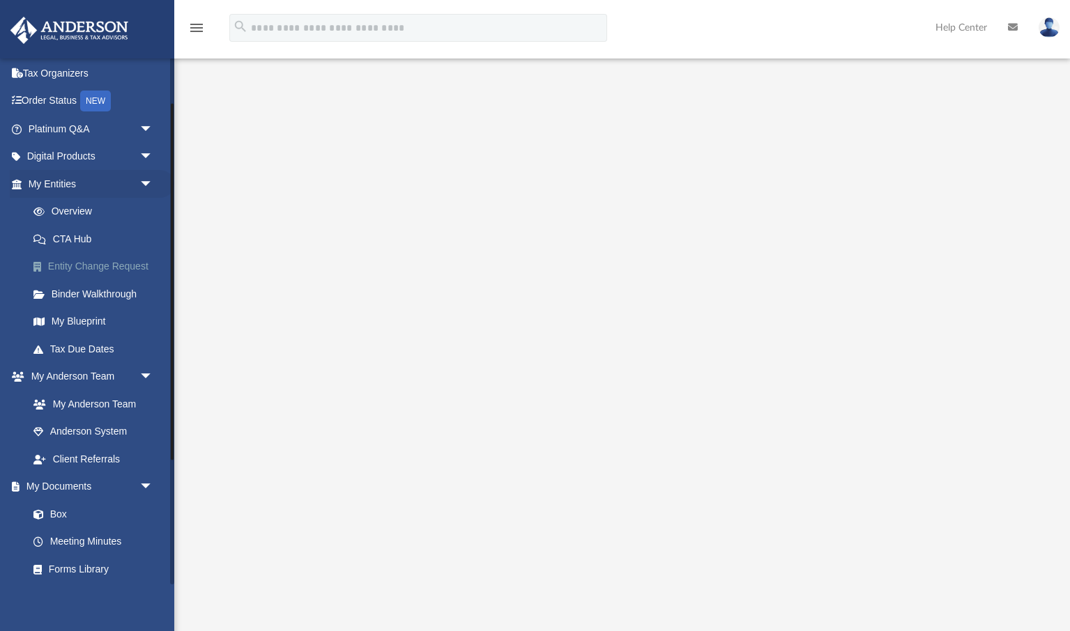
scroll to position [72, 0]
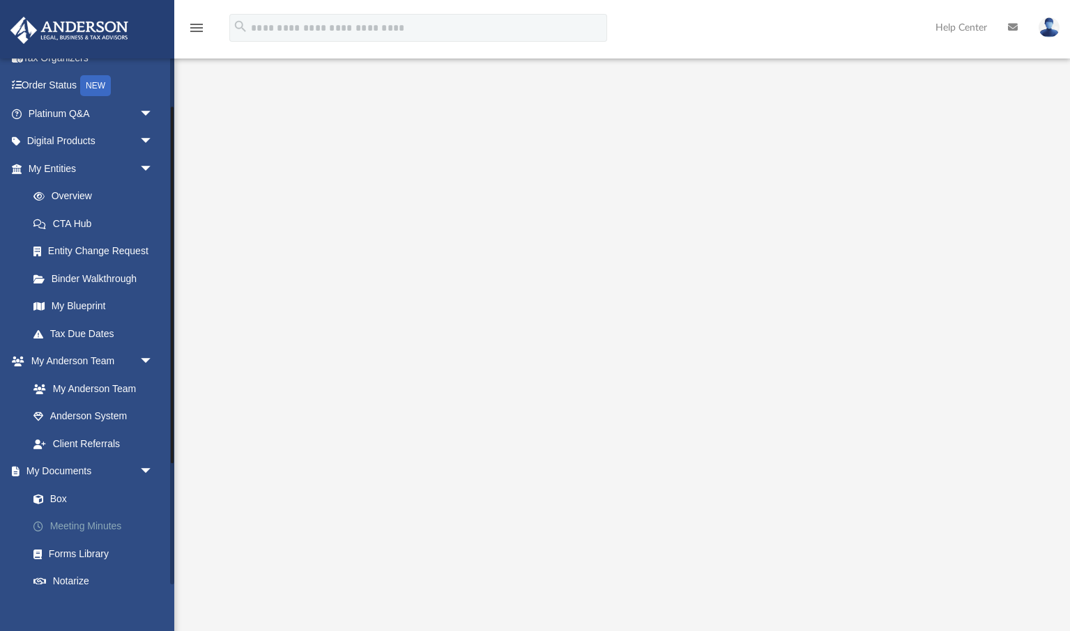
click at [80, 526] on link "Meeting Minutes" at bounding box center [97, 527] width 155 height 28
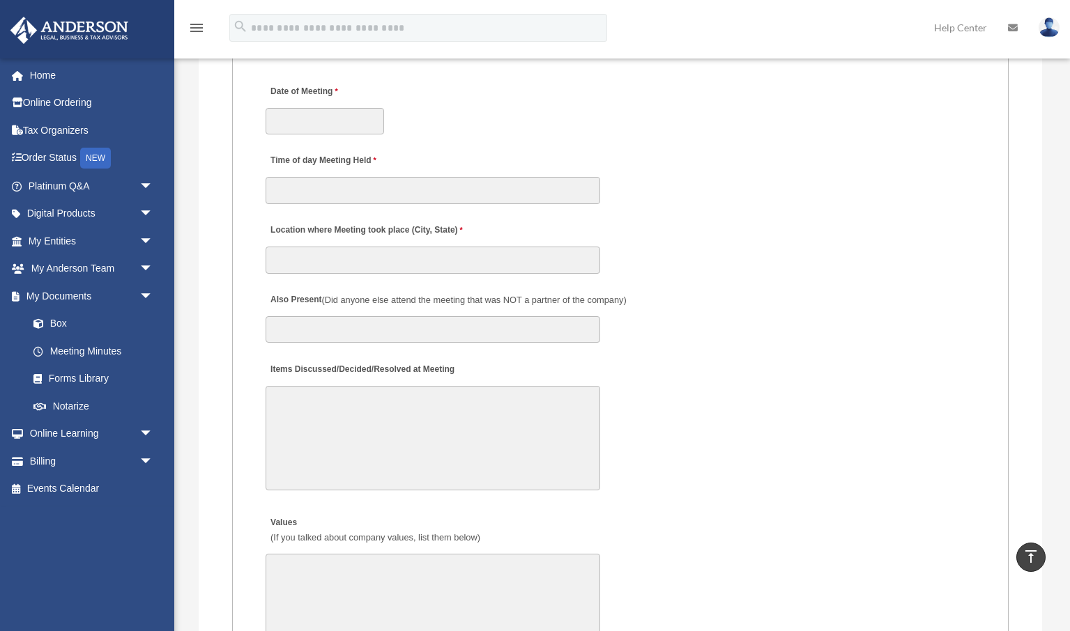
scroll to position [1996, 0]
click at [302, 403] on textarea "Items Discussed/Decided/Resolved at Meeting" at bounding box center [432, 436] width 334 height 105
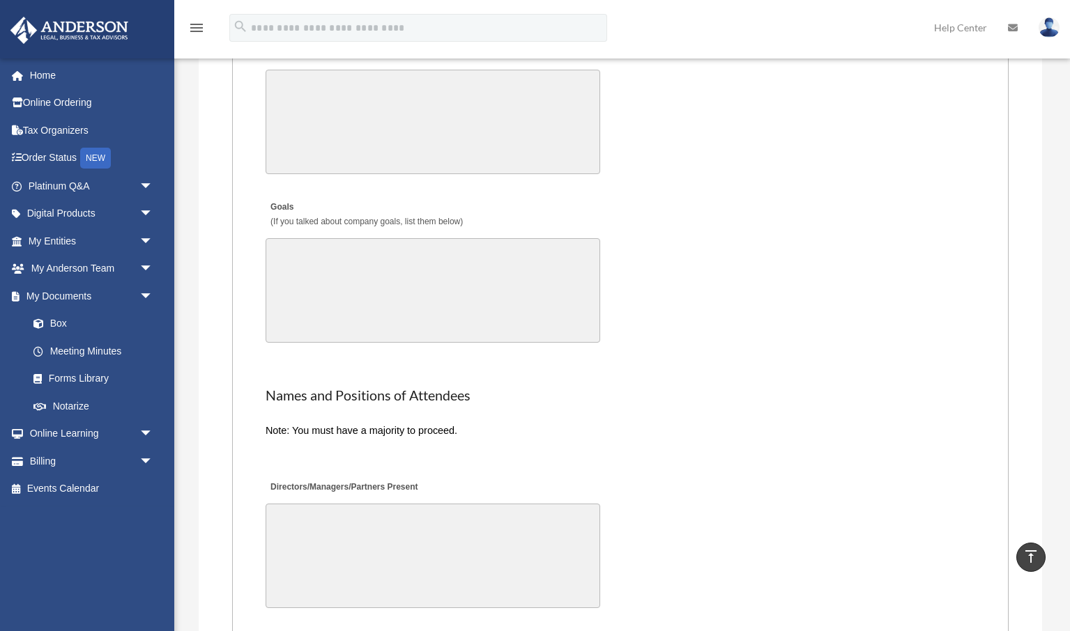
scroll to position [2490, 0]
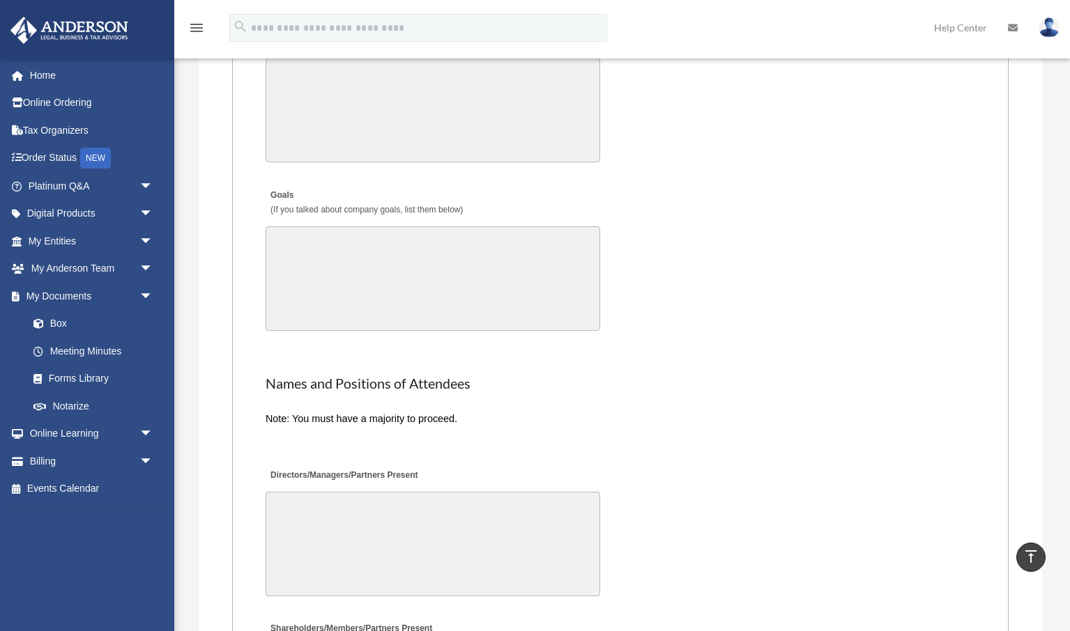
click at [298, 516] on textarea "Directors/Managers/Partners Present" at bounding box center [432, 544] width 334 height 105
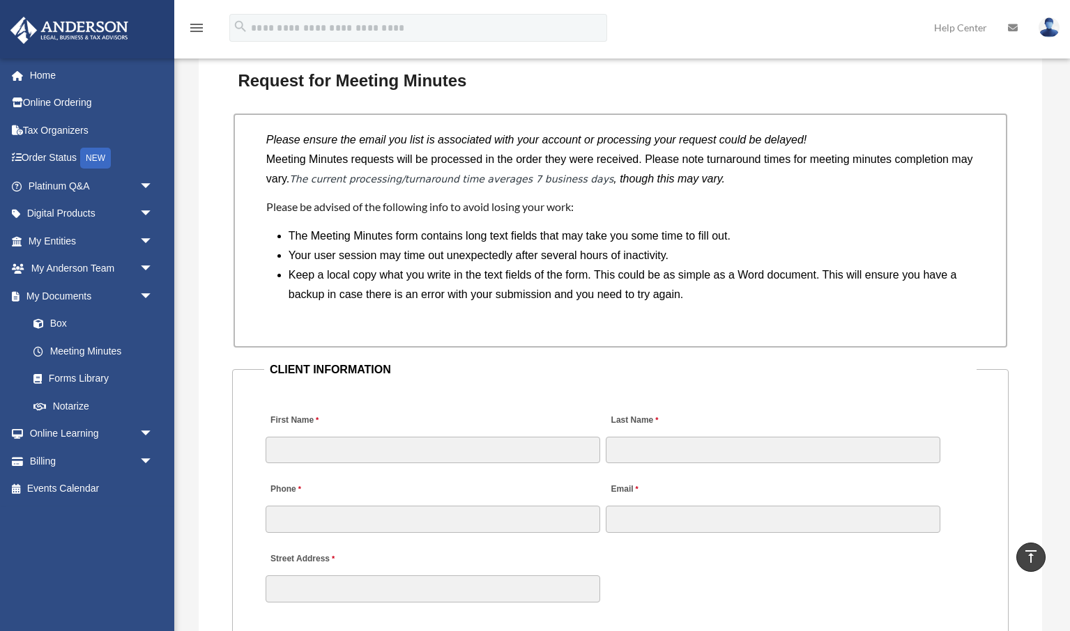
scroll to position [1103, 0]
